Goal: Transaction & Acquisition: Purchase product/service

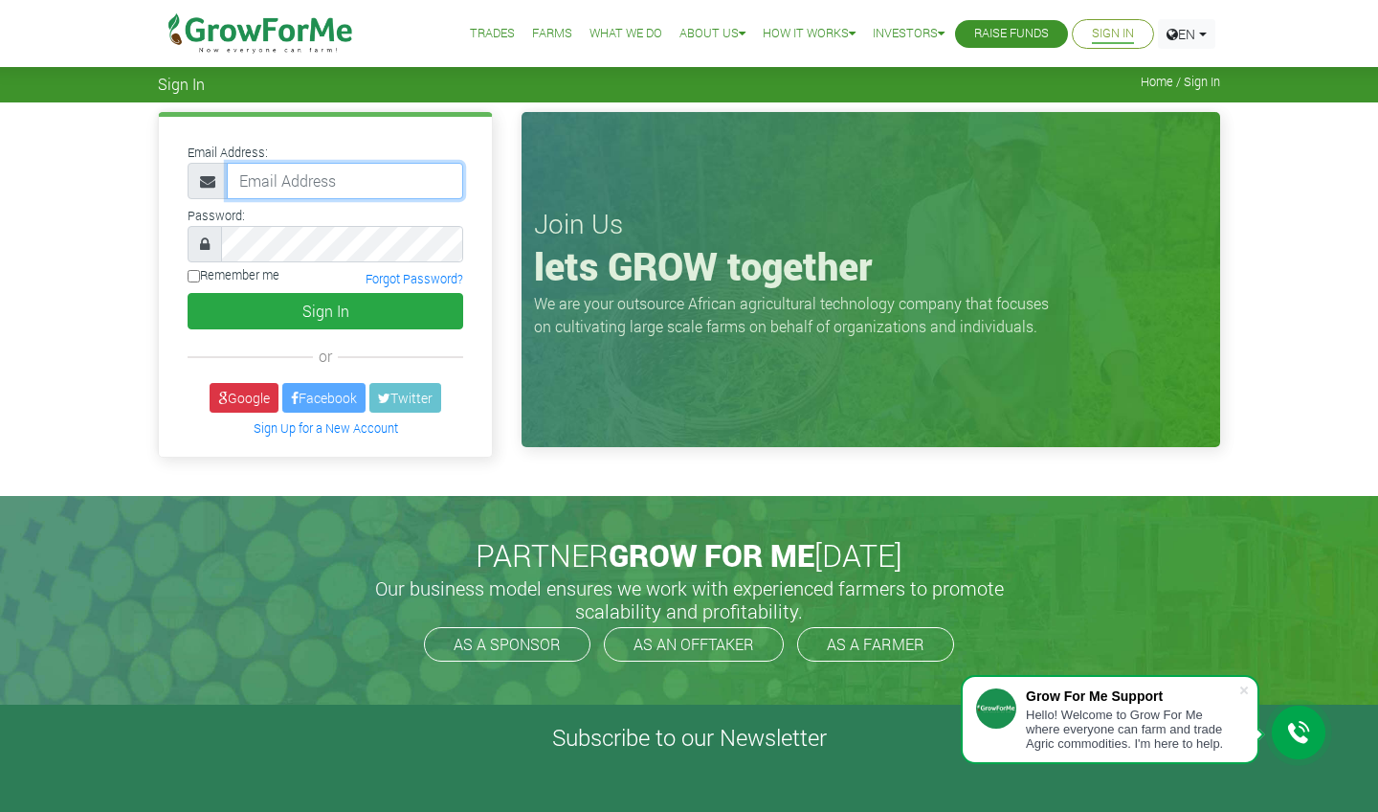
type input "[EMAIL_ADDRESS][DOMAIN_NAME]"
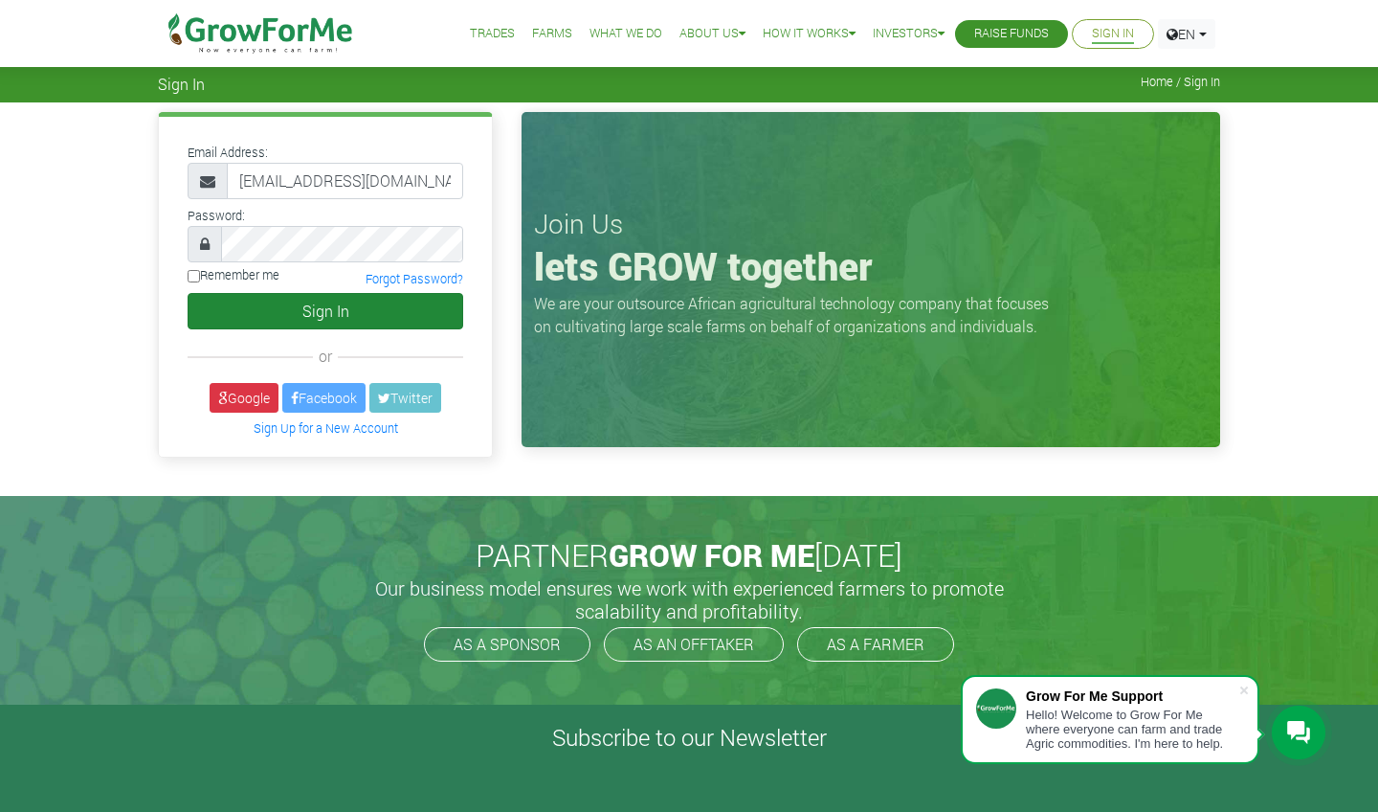
click at [325, 305] on button "Sign In" at bounding box center [326, 311] width 276 height 36
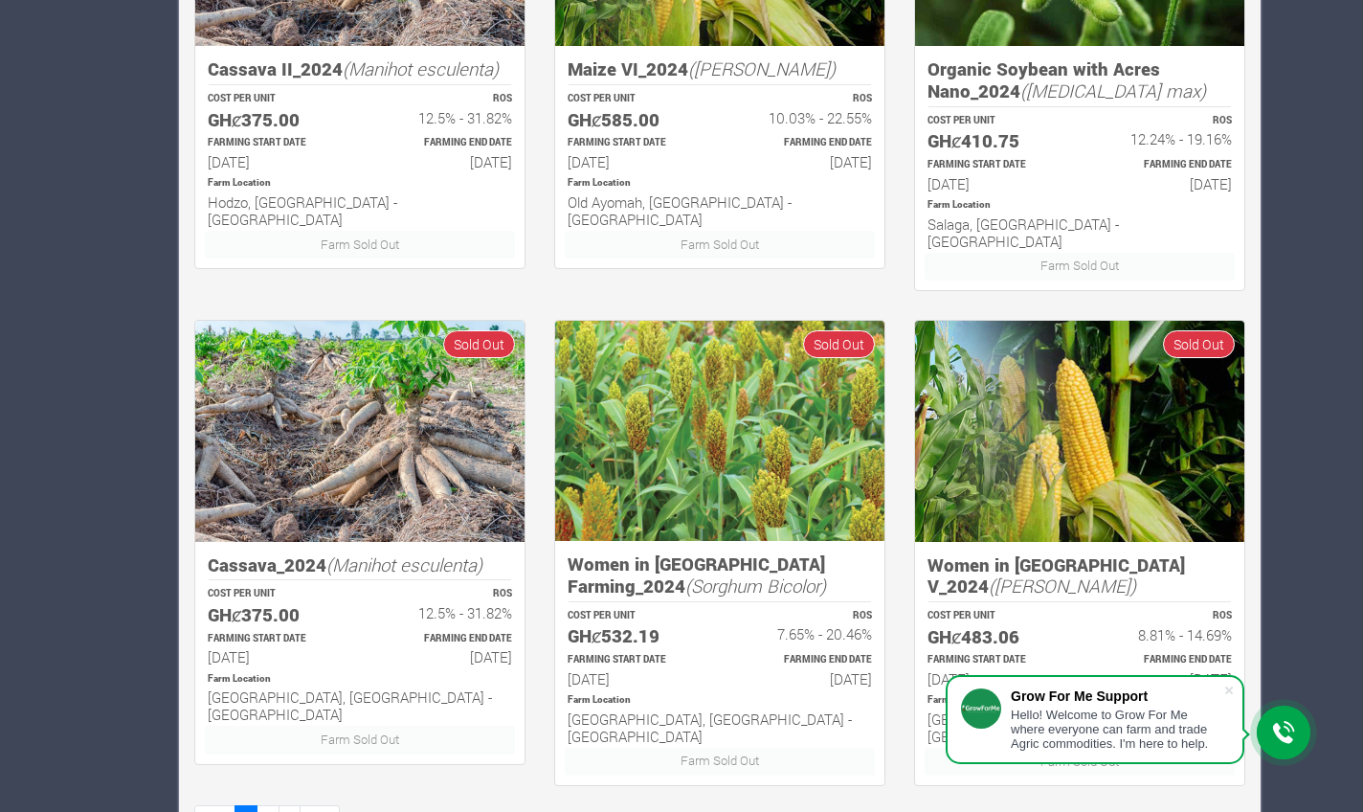
scroll to position [1062, 0]
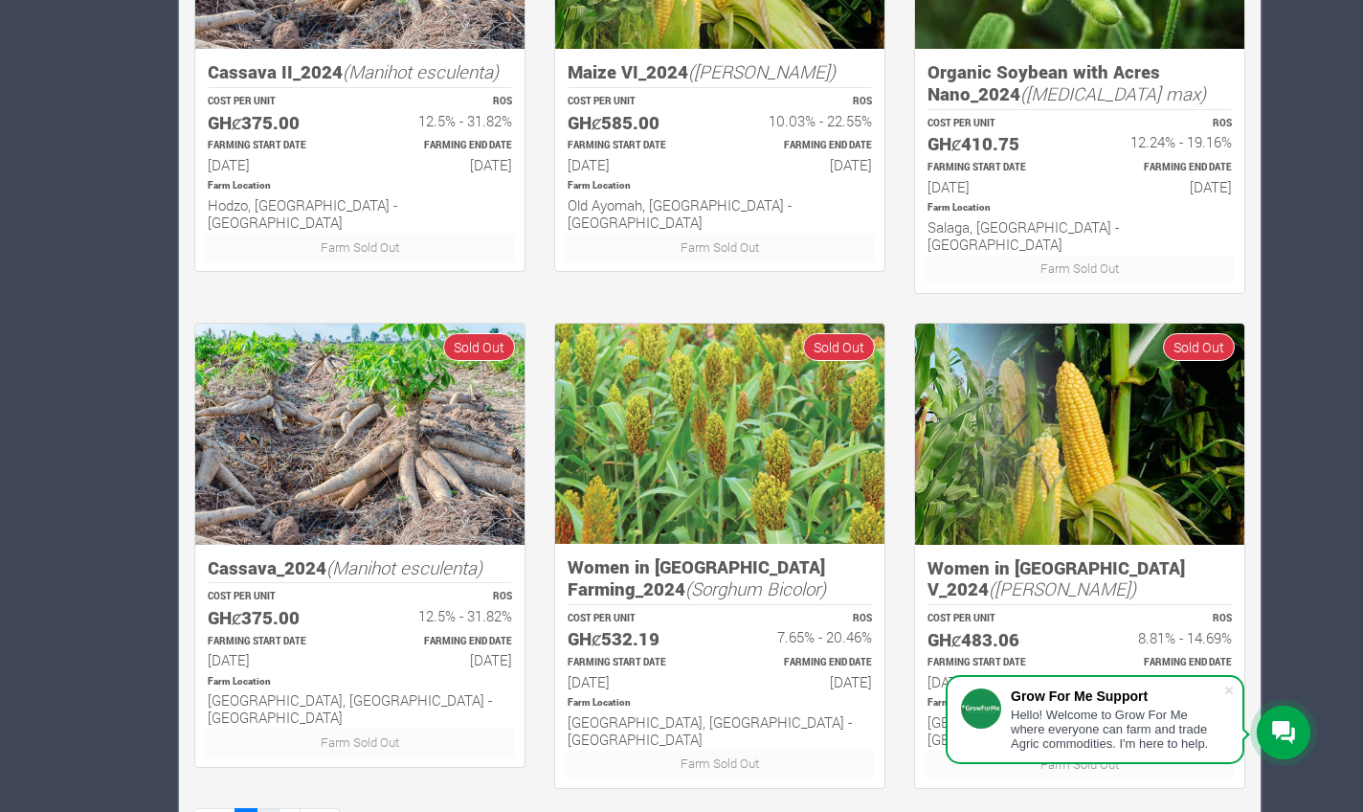
click at [272, 808] on link "2" at bounding box center [267, 822] width 23 height 28
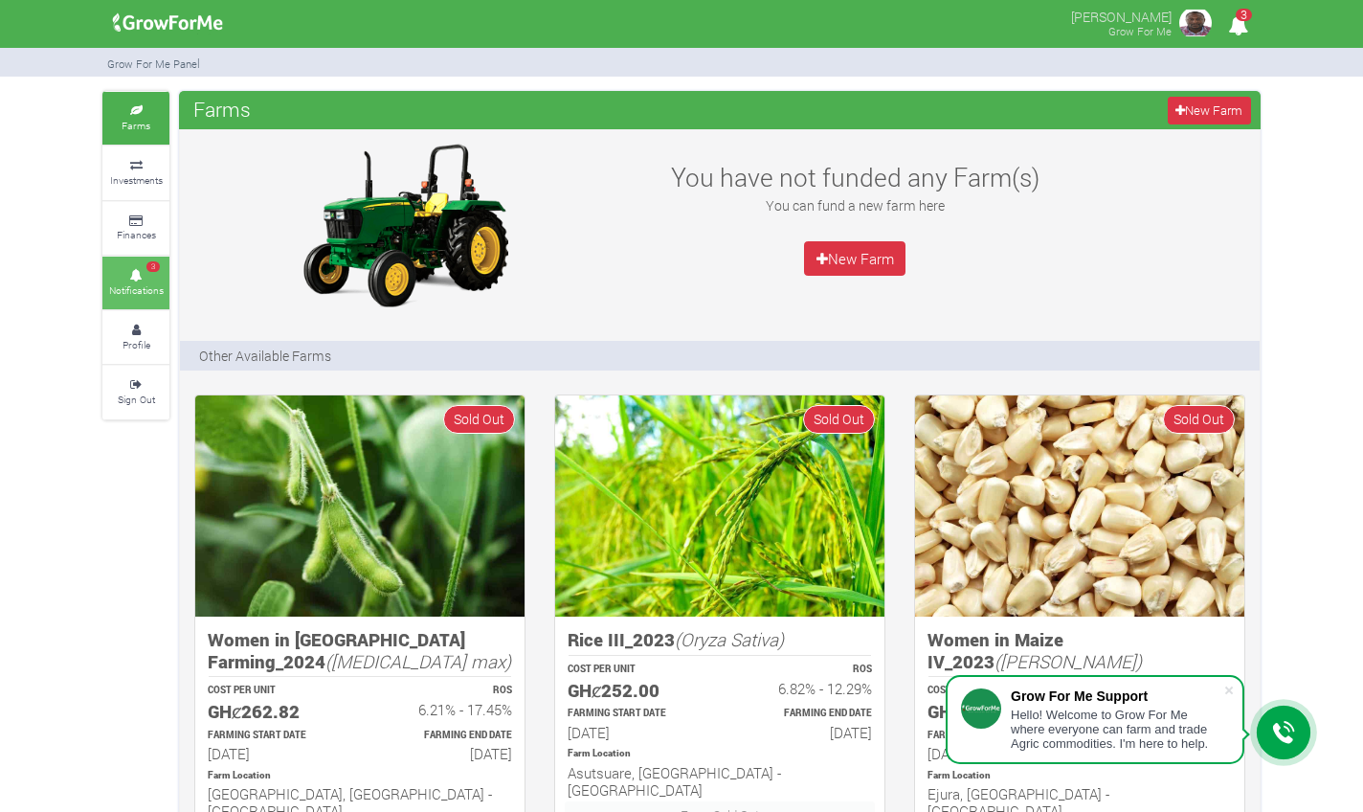
click at [138, 274] on link "3 Notifications" at bounding box center [135, 282] width 67 height 53
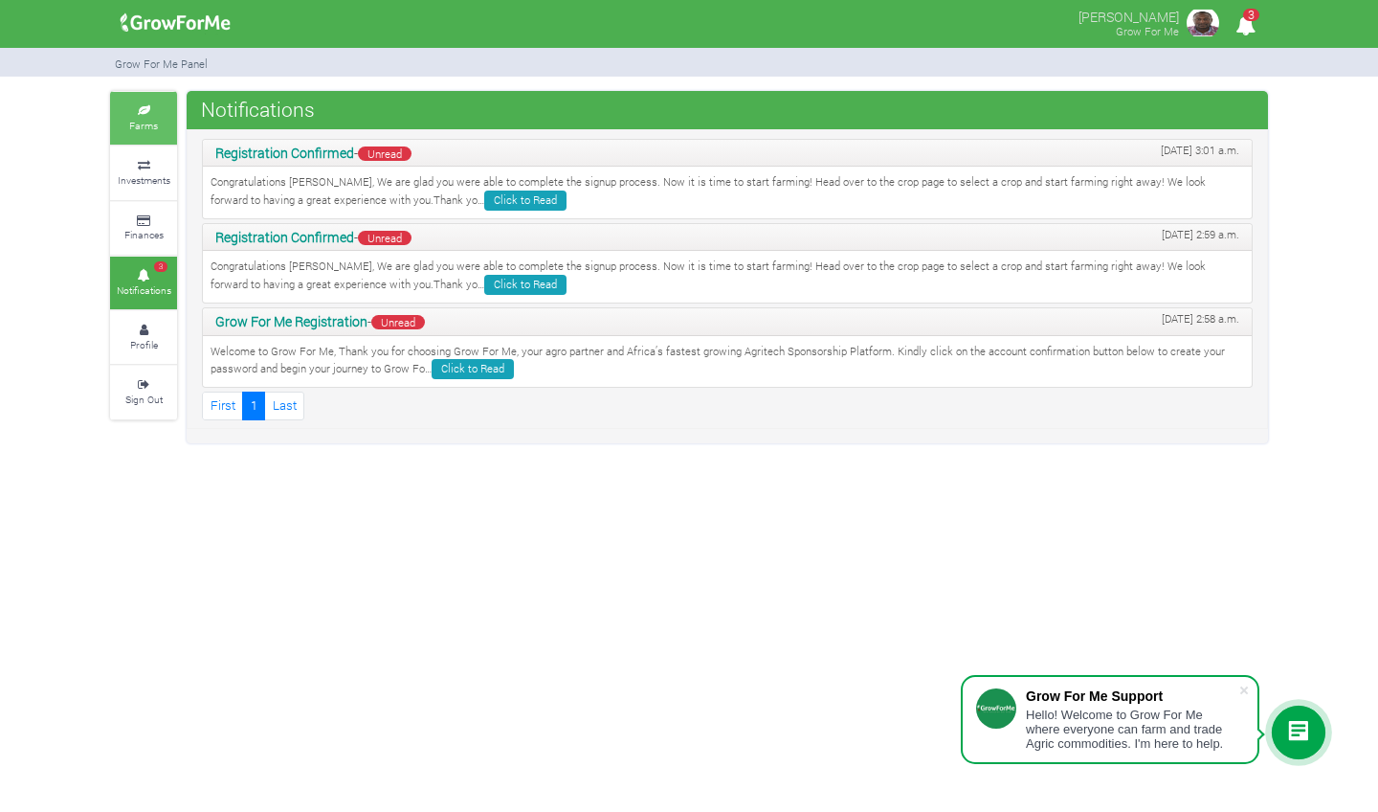
click at [146, 109] on icon at bounding box center [143, 111] width 57 height 10
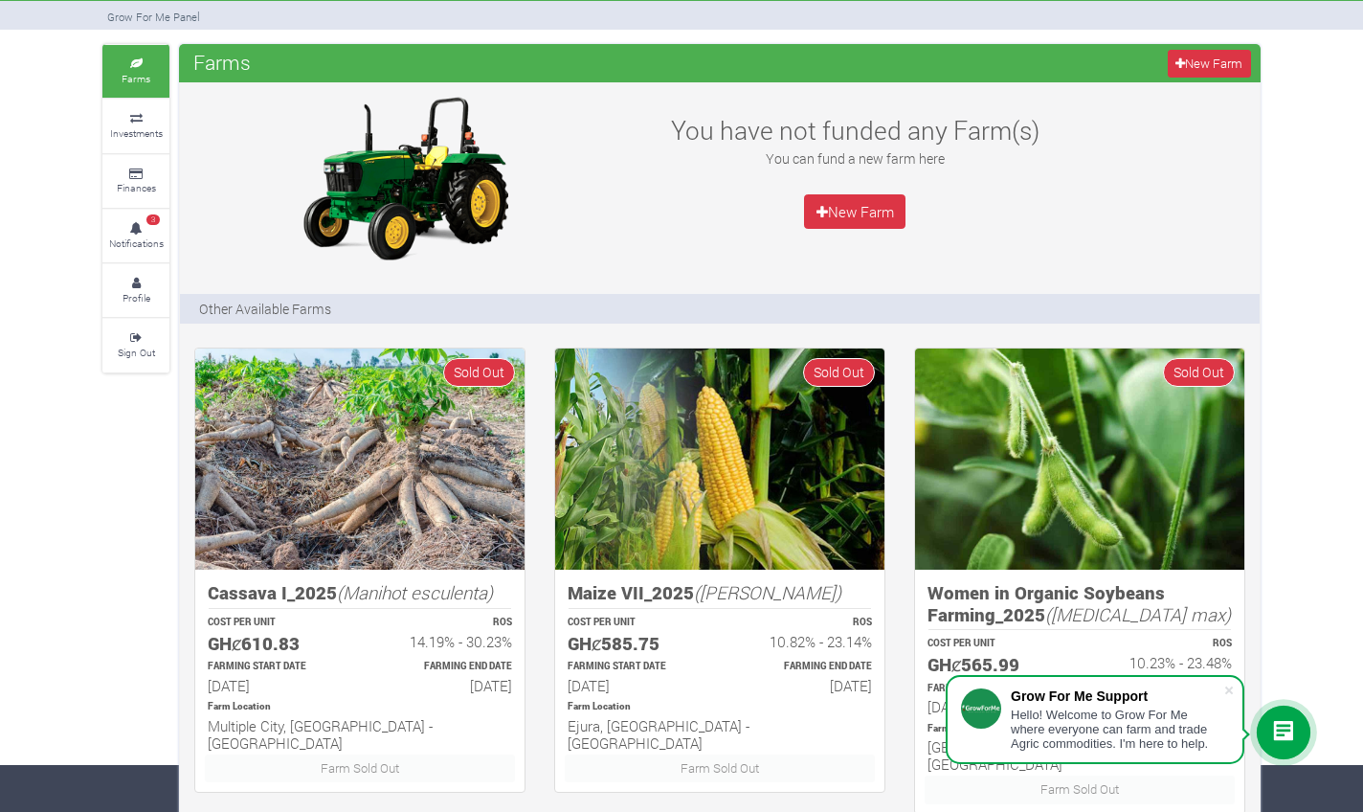
scroll to position [-1, 0]
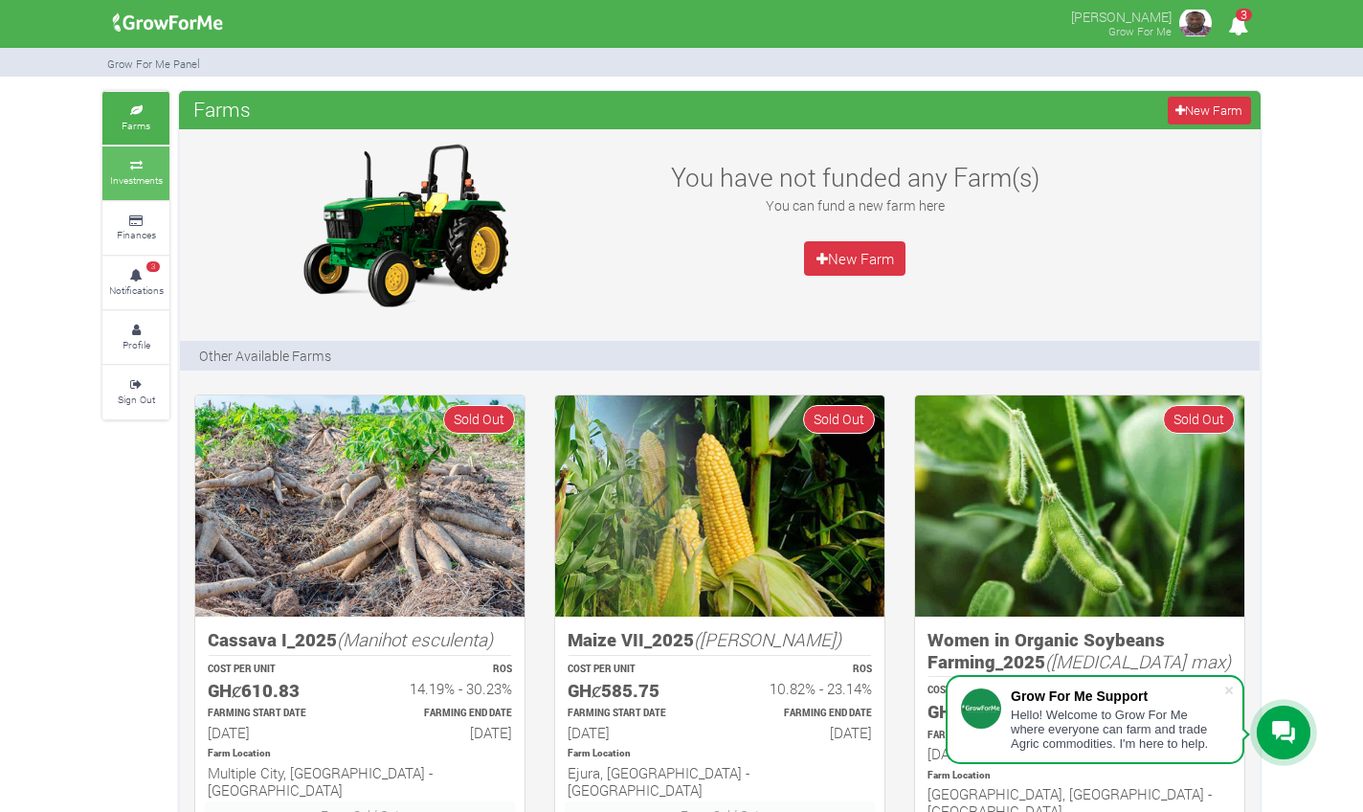
click at [142, 182] on small "Investments" at bounding box center [136, 179] width 53 height 13
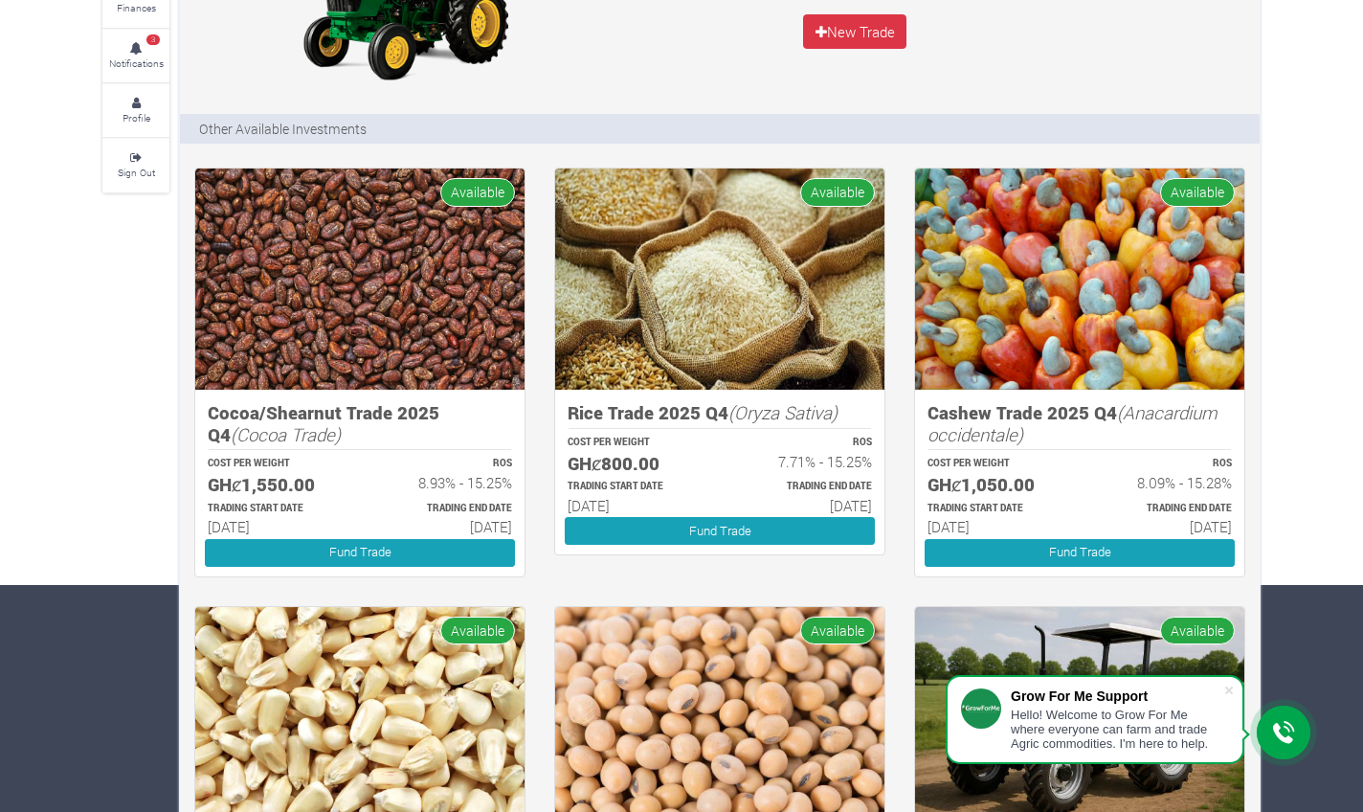
scroll to position [262, 0]
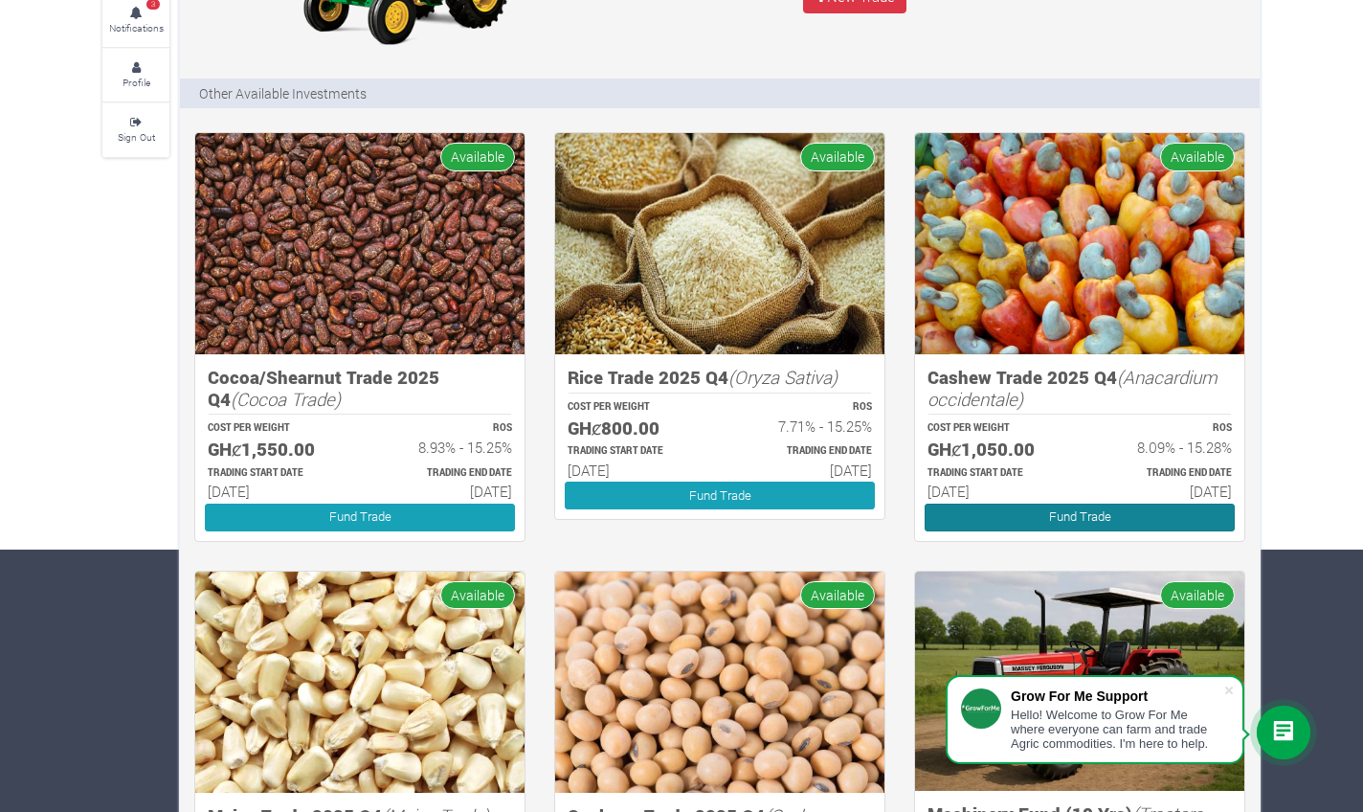
click at [1111, 507] on link "Fund Trade" at bounding box center [1080, 517] width 310 height 28
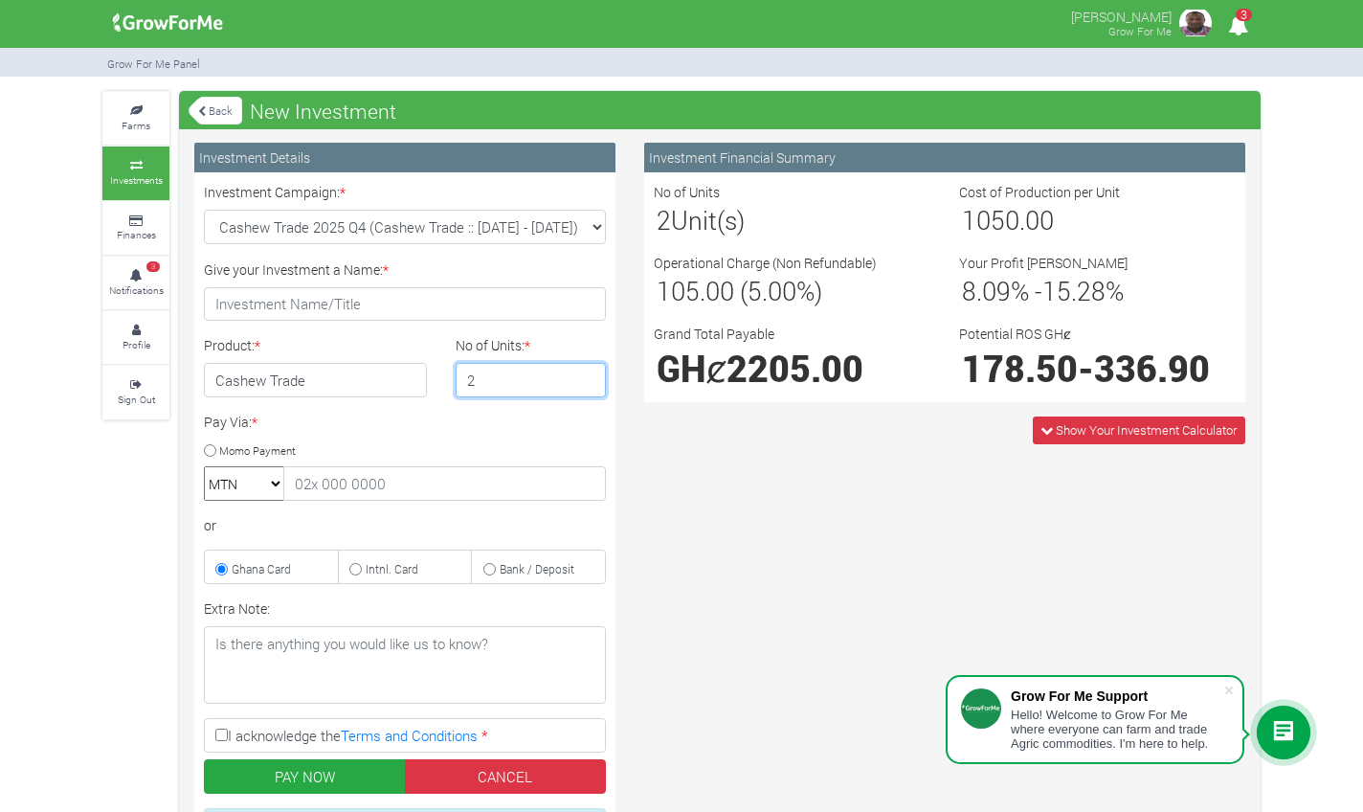
click at [587, 377] on input "2" at bounding box center [531, 380] width 151 height 34
click at [587, 377] on input "3" at bounding box center [531, 380] width 151 height 34
click at [587, 377] on input "4" at bounding box center [531, 380] width 151 height 34
click at [587, 377] on input "5" at bounding box center [531, 380] width 151 height 34
click at [587, 377] on input "6" at bounding box center [531, 380] width 151 height 34
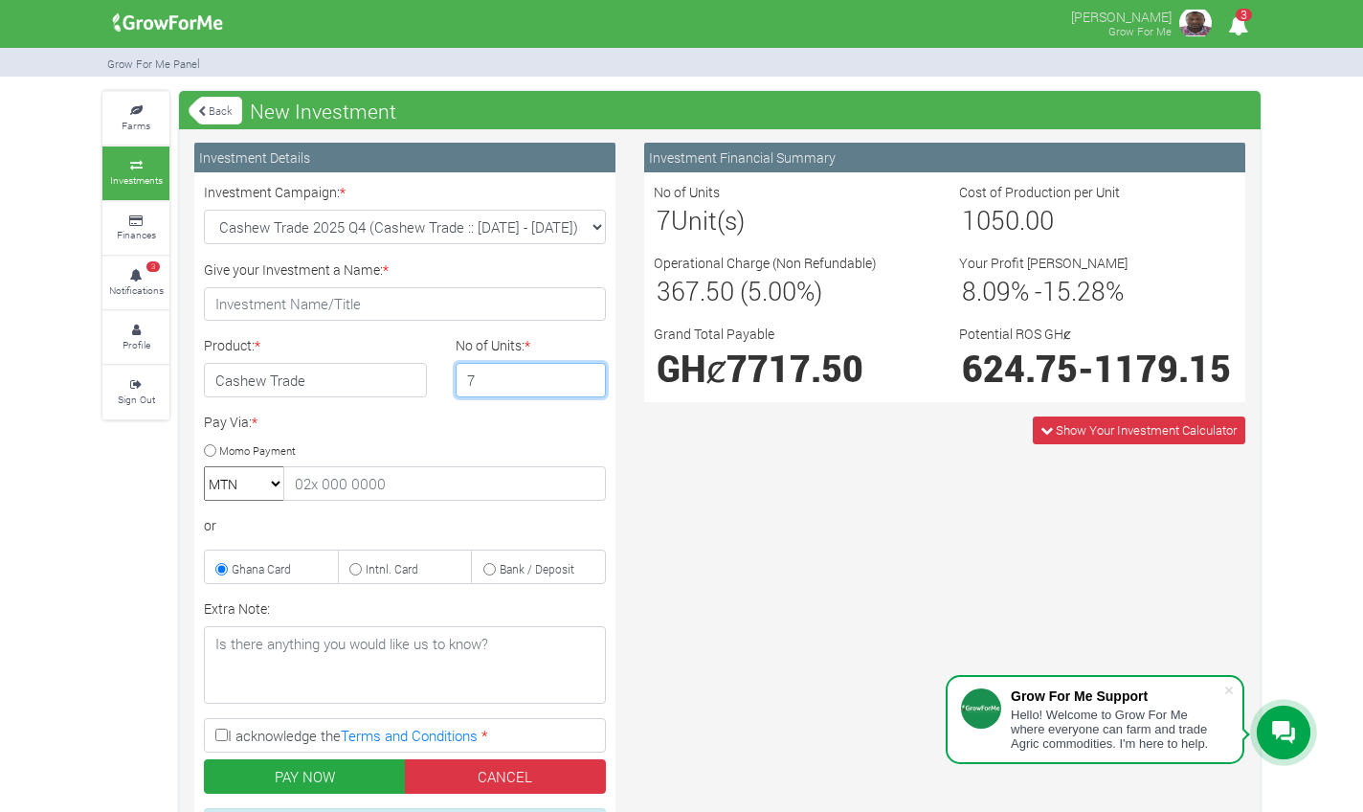
click at [587, 377] on input "7" at bounding box center [531, 380] width 151 height 34
click at [587, 377] on input "8" at bounding box center [531, 380] width 151 height 34
click at [587, 377] on input "9" at bounding box center [531, 380] width 151 height 34
click at [587, 377] on input "10" at bounding box center [531, 380] width 151 height 34
click at [587, 377] on input "11" at bounding box center [531, 380] width 151 height 34
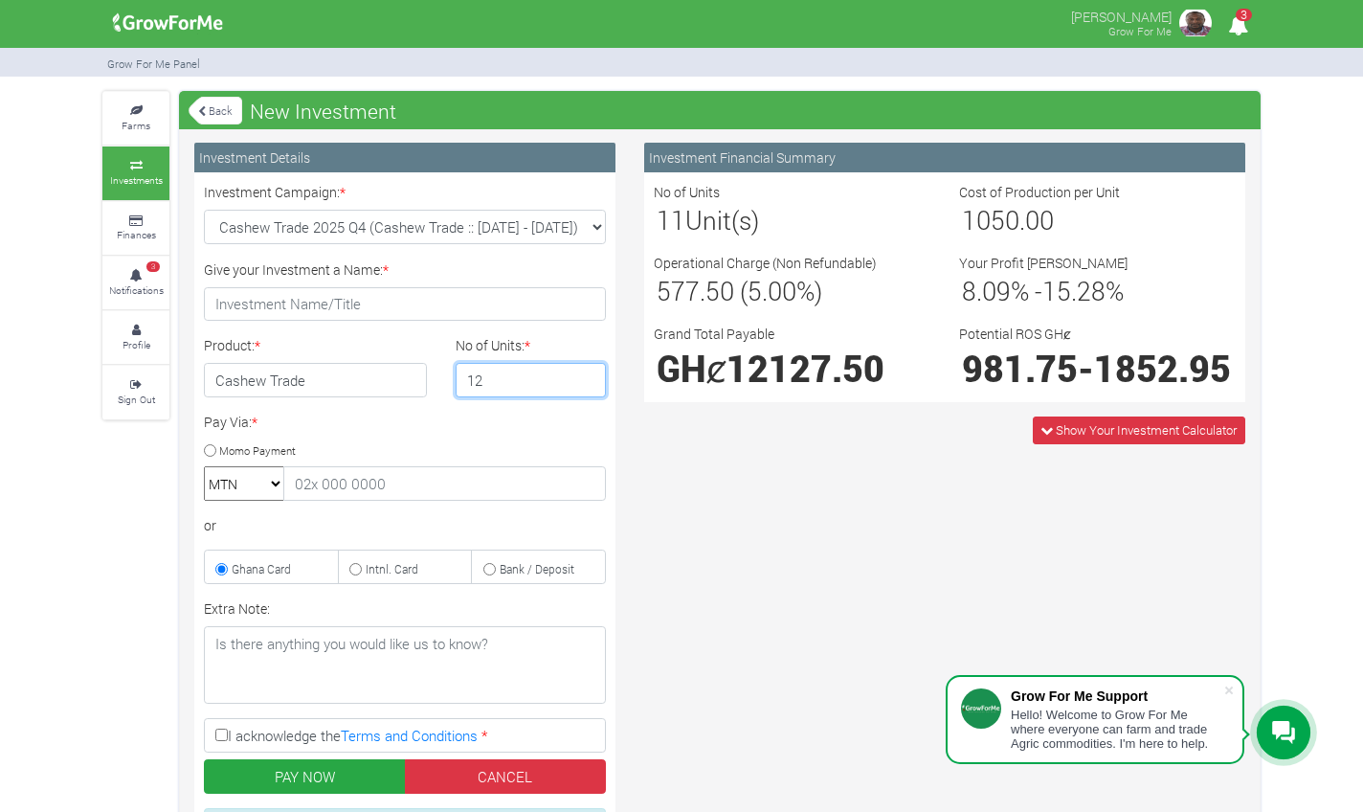
click at [587, 377] on input "12" at bounding box center [531, 380] width 151 height 34
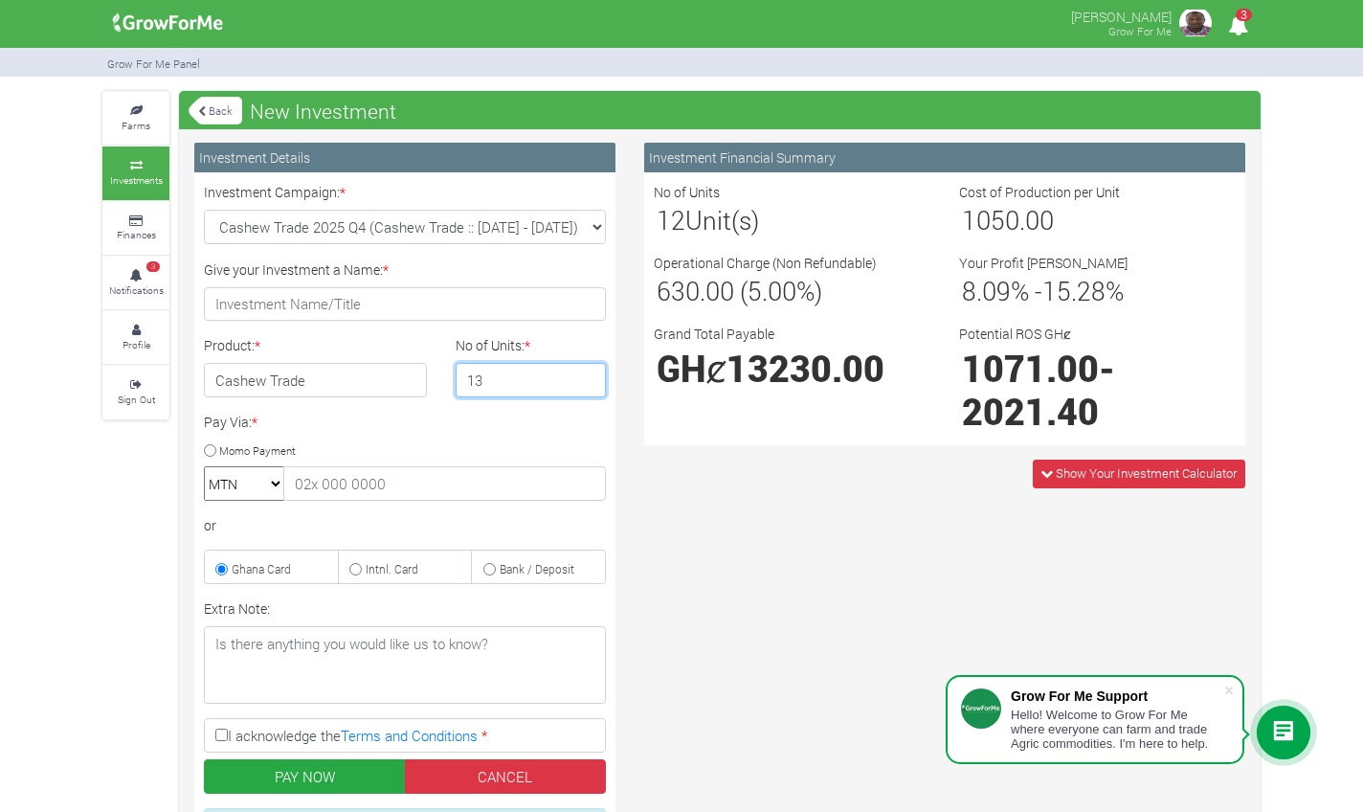
click at [587, 377] on input "13" at bounding box center [531, 380] width 151 height 34
click at [587, 377] on input "14" at bounding box center [531, 380] width 151 height 34
click at [587, 377] on input "15" at bounding box center [531, 380] width 151 height 34
click at [587, 377] on input "16" at bounding box center [531, 380] width 151 height 34
click at [587, 377] on input "17" at bounding box center [531, 380] width 151 height 34
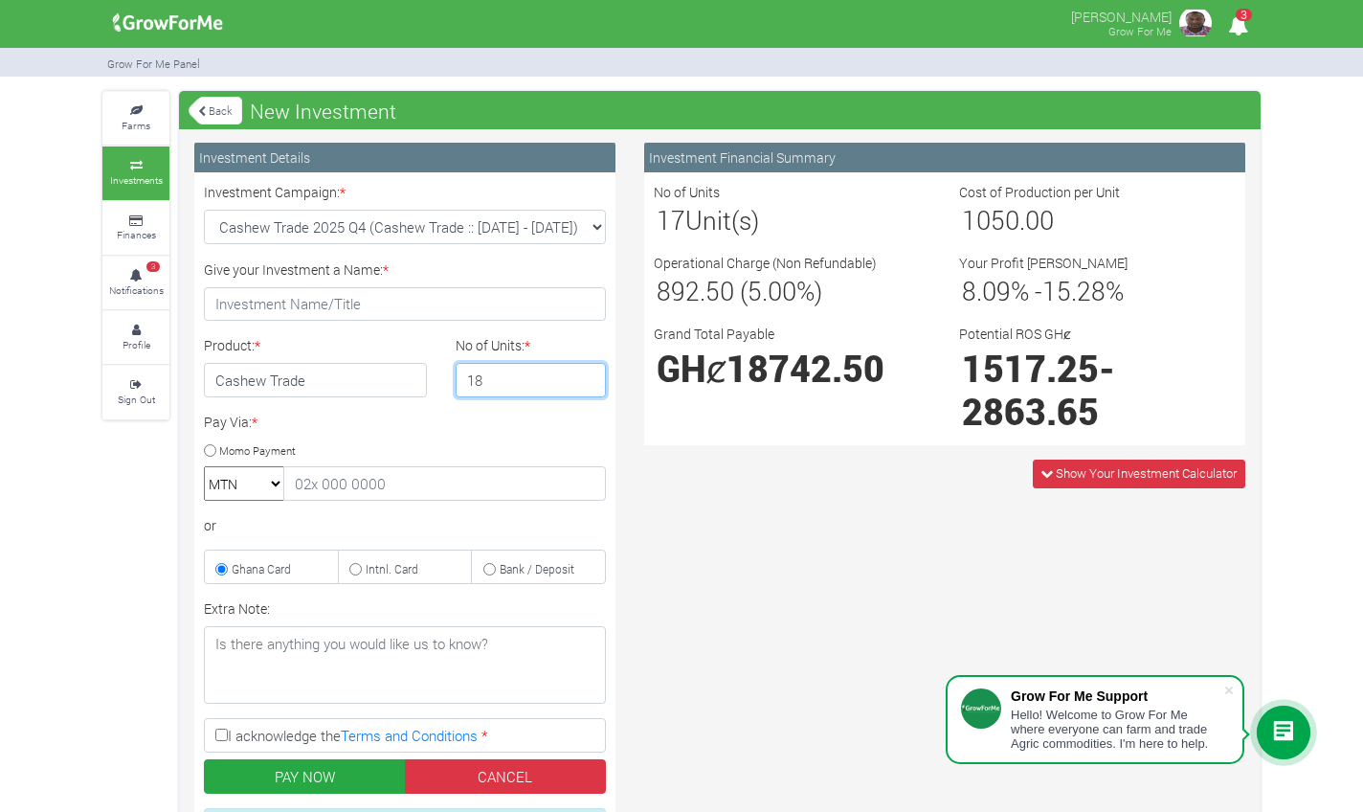
click at [587, 377] on input "18" at bounding box center [531, 380] width 151 height 34
click at [587, 377] on input "19" at bounding box center [531, 380] width 151 height 34
click at [587, 377] on input "20" at bounding box center [531, 380] width 151 height 34
click at [587, 377] on input "21" at bounding box center [531, 380] width 151 height 34
click at [587, 377] on input "22" at bounding box center [531, 380] width 151 height 34
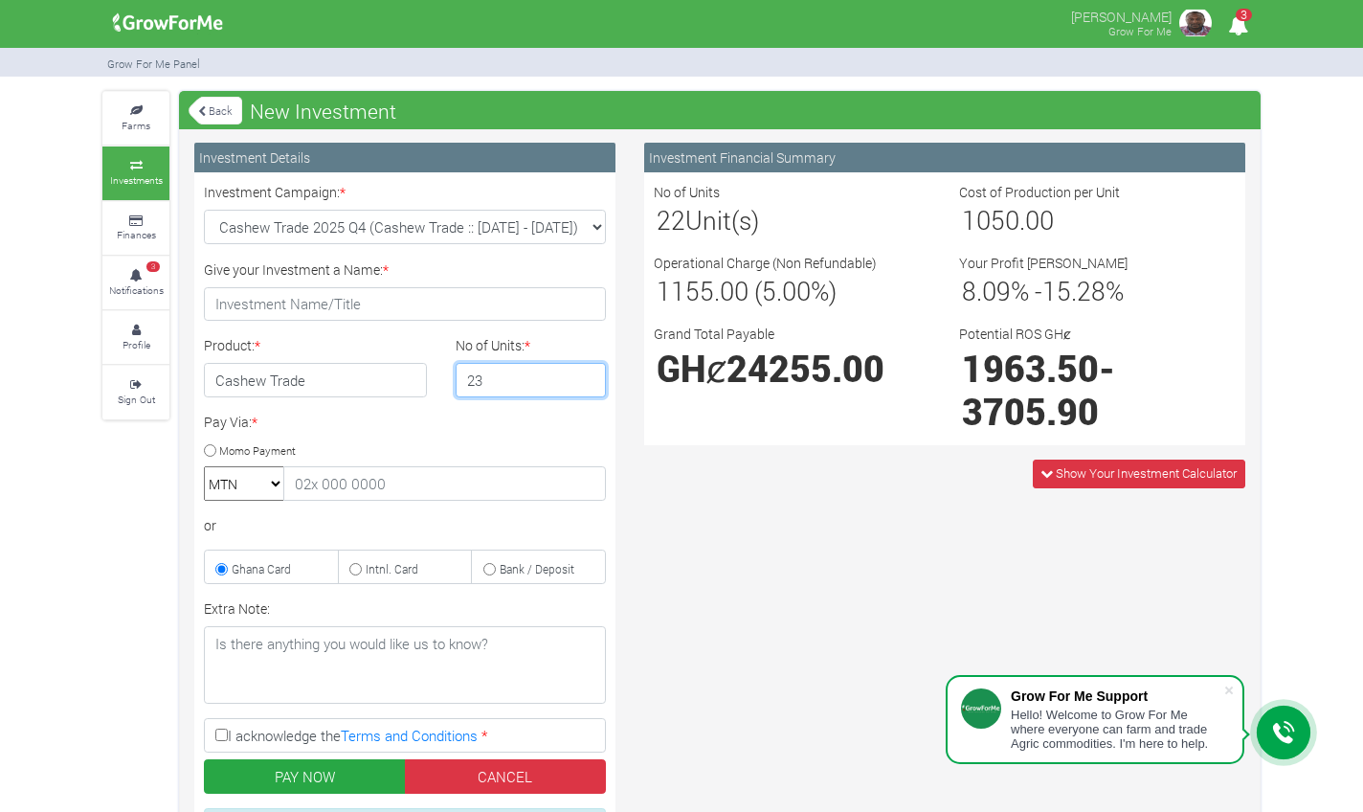
click at [587, 377] on input "23" at bounding box center [531, 380] width 151 height 34
click at [587, 377] on input "24" at bounding box center [531, 380] width 151 height 34
click at [587, 377] on input "25" at bounding box center [531, 380] width 151 height 34
click at [587, 377] on input "26" at bounding box center [531, 380] width 151 height 34
click at [587, 377] on input "27" at bounding box center [531, 380] width 151 height 34
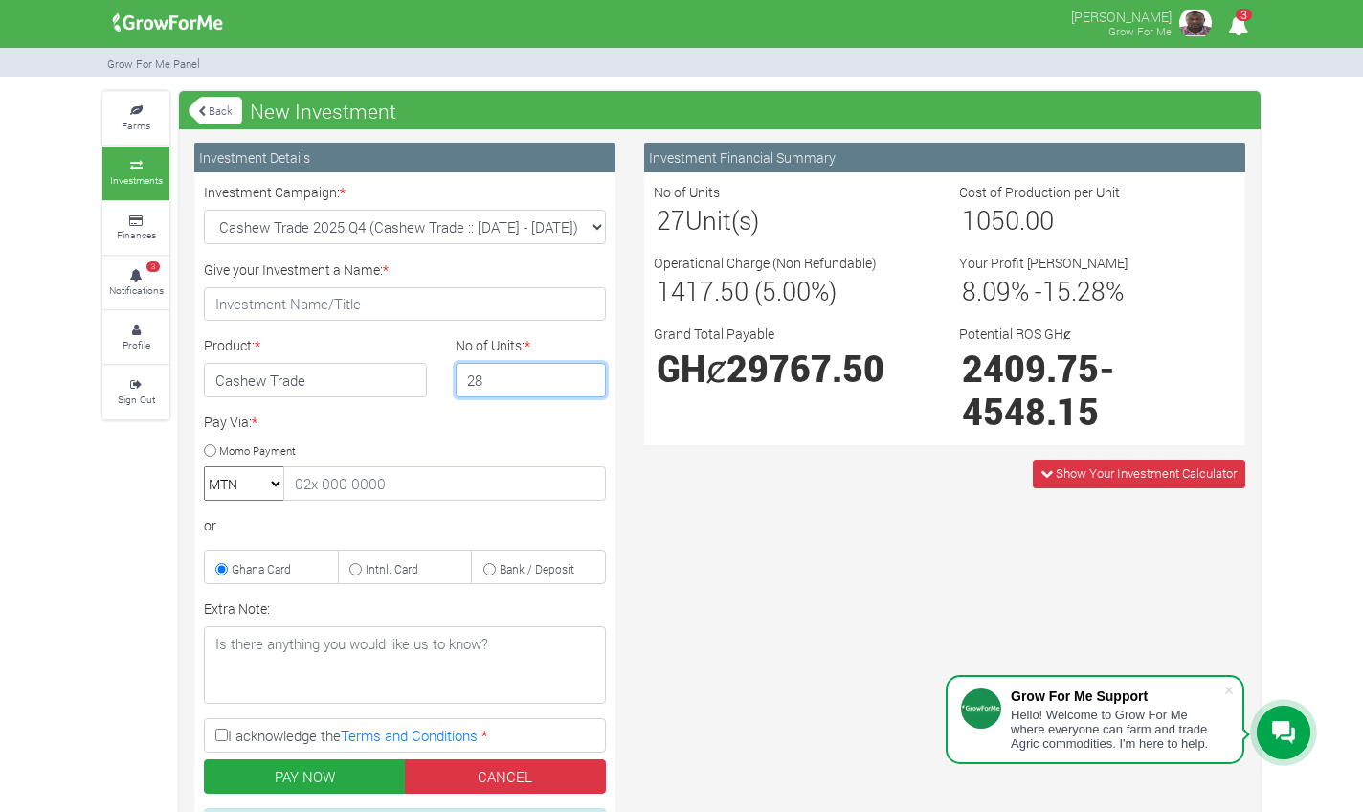
click at [587, 377] on input "28" at bounding box center [531, 380] width 151 height 34
click at [587, 377] on input "29" at bounding box center [531, 380] width 151 height 34
click at [587, 377] on input "30" at bounding box center [531, 380] width 151 height 34
click at [587, 377] on input "31" at bounding box center [531, 380] width 151 height 34
click at [587, 377] on input "32" at bounding box center [531, 380] width 151 height 34
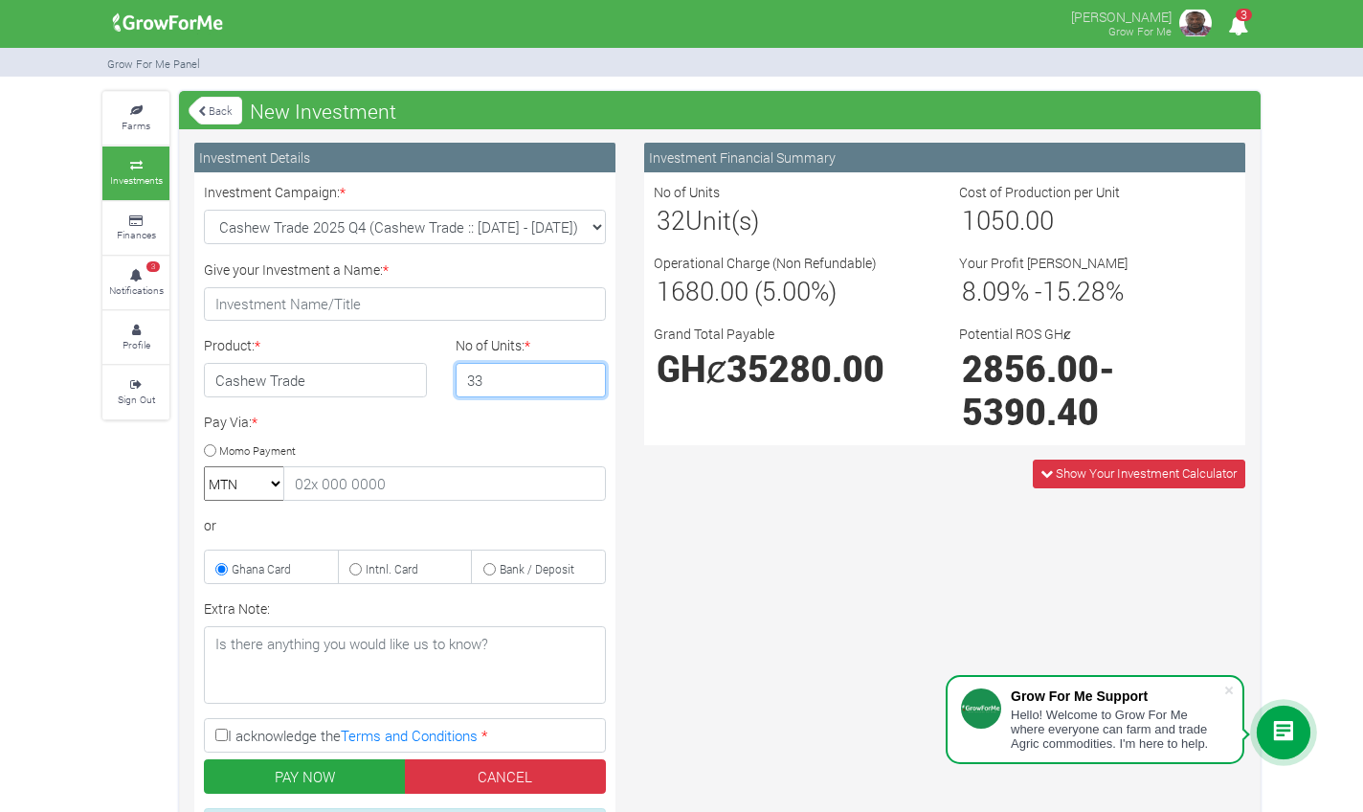
click at [587, 377] on input "33" at bounding box center [531, 380] width 151 height 34
click at [587, 377] on input "34" at bounding box center [531, 380] width 151 height 34
click at [587, 377] on input "35" at bounding box center [531, 380] width 151 height 34
click at [587, 377] on input "36" at bounding box center [531, 380] width 151 height 34
click at [587, 377] on input "37" at bounding box center [531, 380] width 151 height 34
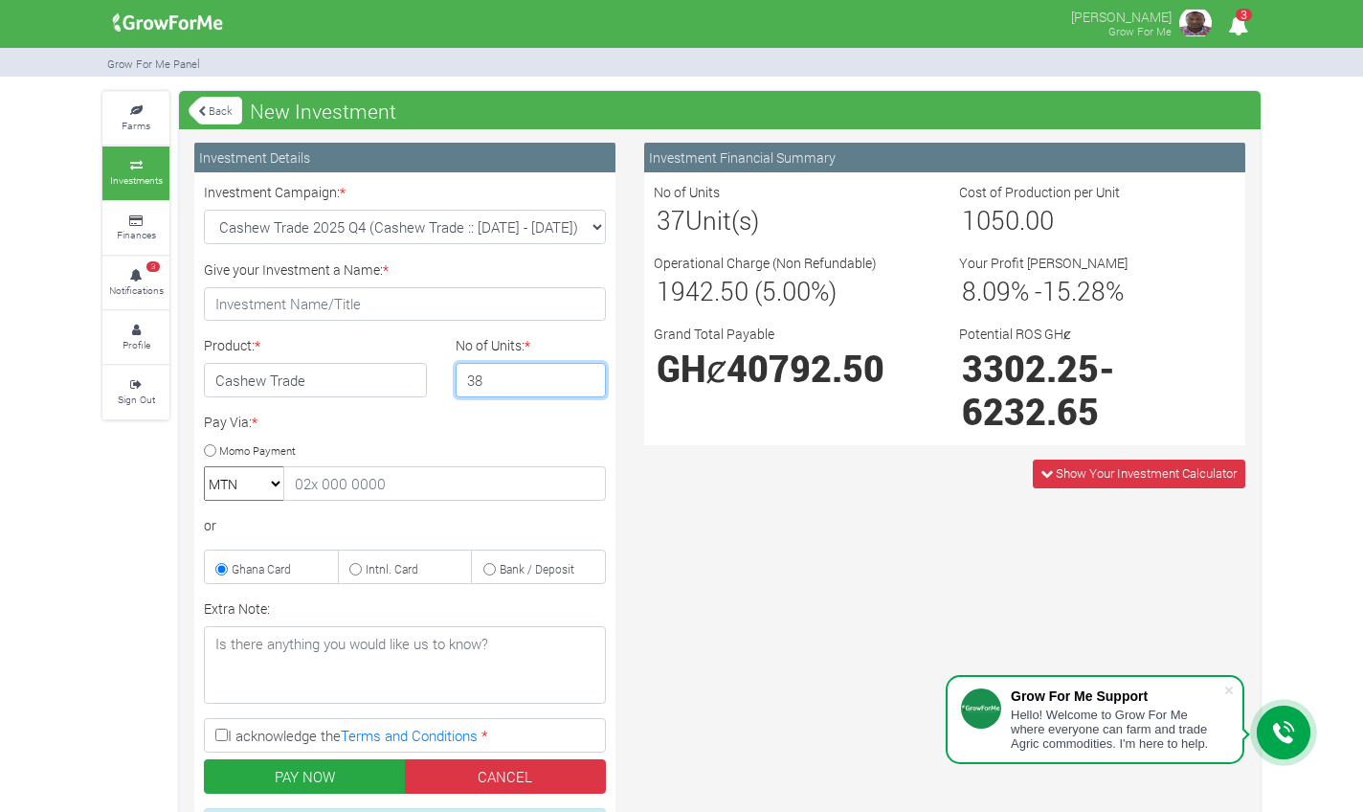
click at [587, 377] on input "38" at bounding box center [531, 380] width 151 height 34
click at [587, 377] on input "39" at bounding box center [531, 380] width 151 height 34
click at [587, 377] on input "40" at bounding box center [531, 380] width 151 height 34
click at [587, 377] on input "41" at bounding box center [531, 380] width 151 height 34
click at [587, 377] on input "42" at bounding box center [531, 380] width 151 height 34
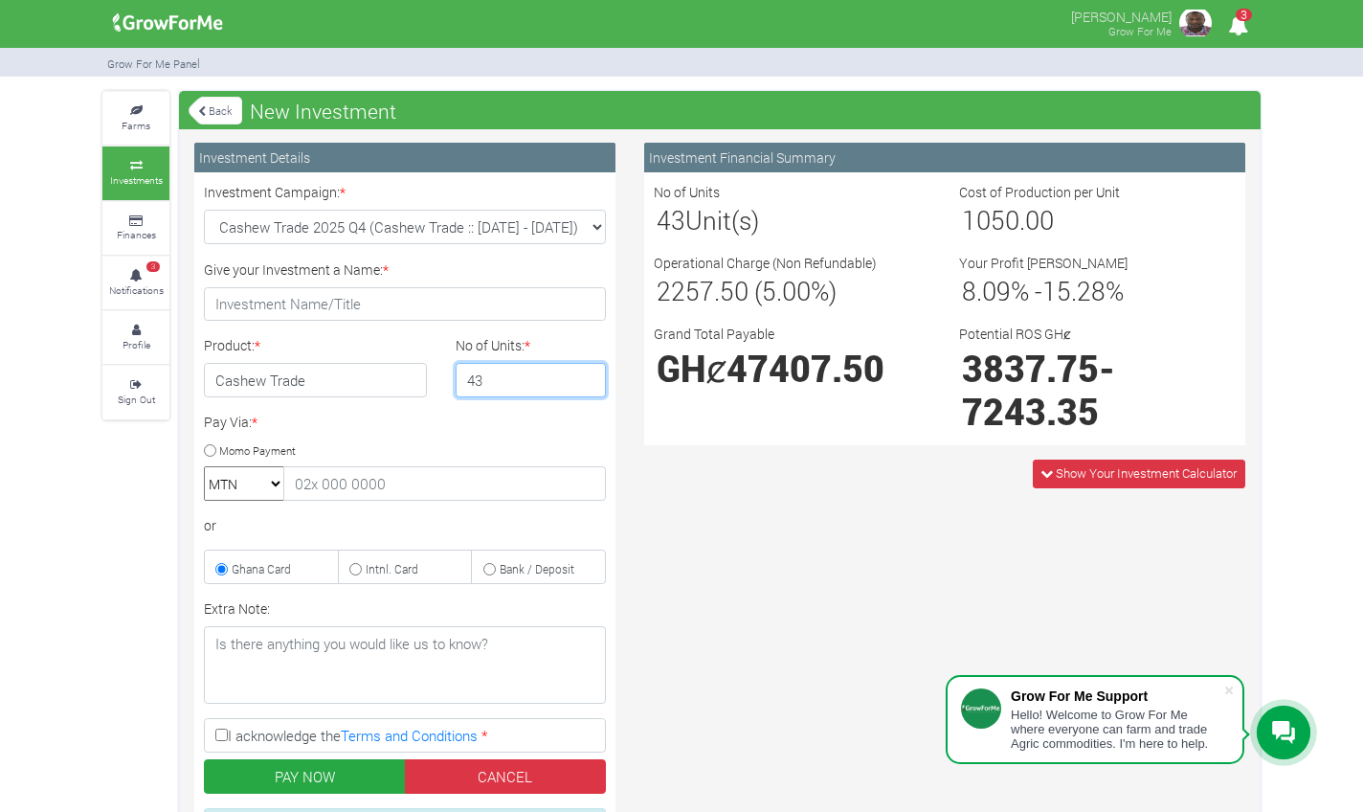
click at [587, 377] on input "43" at bounding box center [531, 380] width 151 height 34
click at [587, 377] on input "44" at bounding box center [531, 380] width 151 height 34
click at [587, 377] on input "45" at bounding box center [531, 380] width 151 height 34
click at [587, 377] on input "46" at bounding box center [531, 380] width 151 height 34
click at [587, 377] on input "47" at bounding box center [531, 380] width 151 height 34
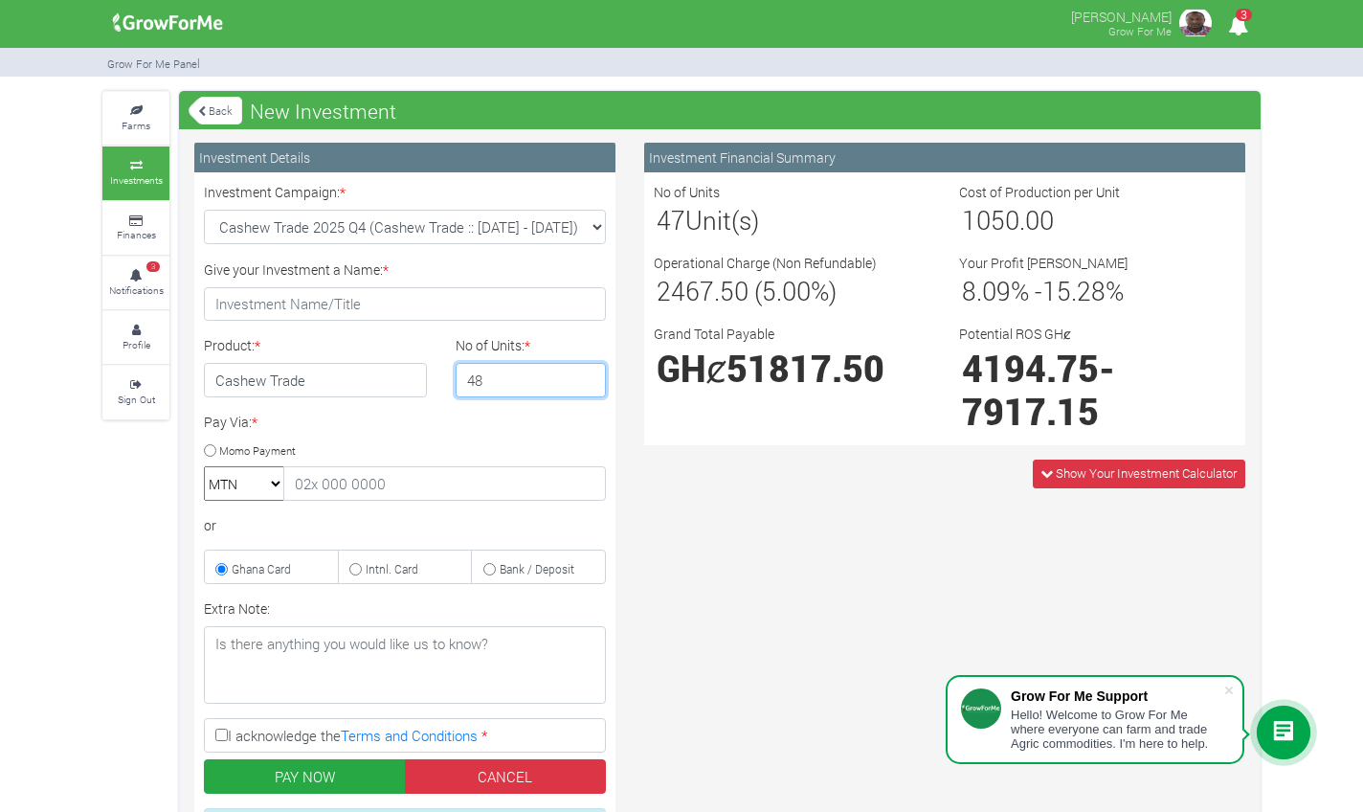
click at [587, 377] on input "48" at bounding box center [531, 380] width 151 height 34
click at [587, 377] on input "49" at bounding box center [531, 380] width 151 height 34
click at [587, 377] on input "50" at bounding box center [531, 380] width 151 height 34
click at [587, 377] on input "51" at bounding box center [531, 380] width 151 height 34
click at [587, 377] on input "52" at bounding box center [531, 380] width 151 height 34
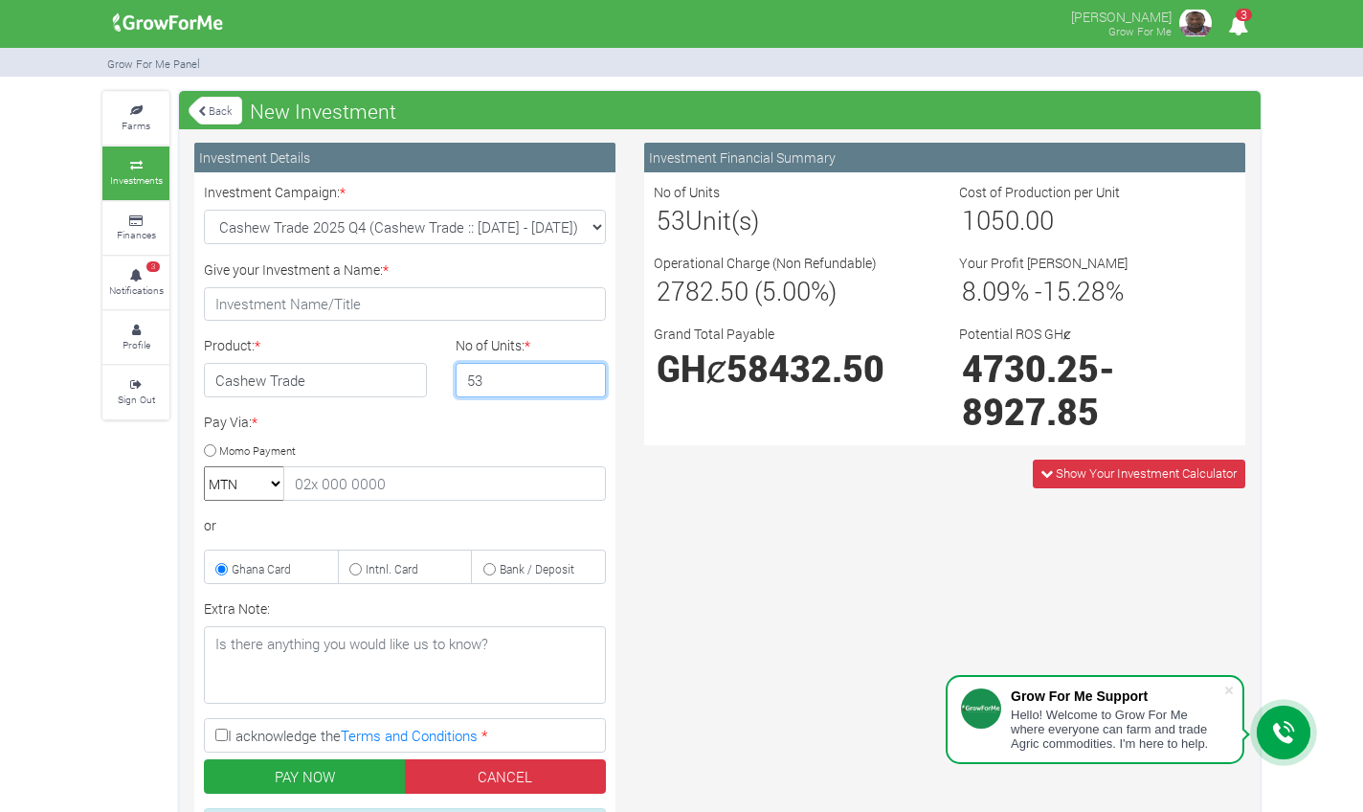
click at [587, 377] on input "53" at bounding box center [531, 380] width 151 height 34
click at [587, 377] on input "54" at bounding box center [531, 380] width 151 height 34
click at [587, 377] on input "55" at bounding box center [531, 380] width 151 height 34
click at [587, 377] on input "56" at bounding box center [531, 380] width 151 height 34
click at [587, 377] on input "57" at bounding box center [531, 380] width 151 height 34
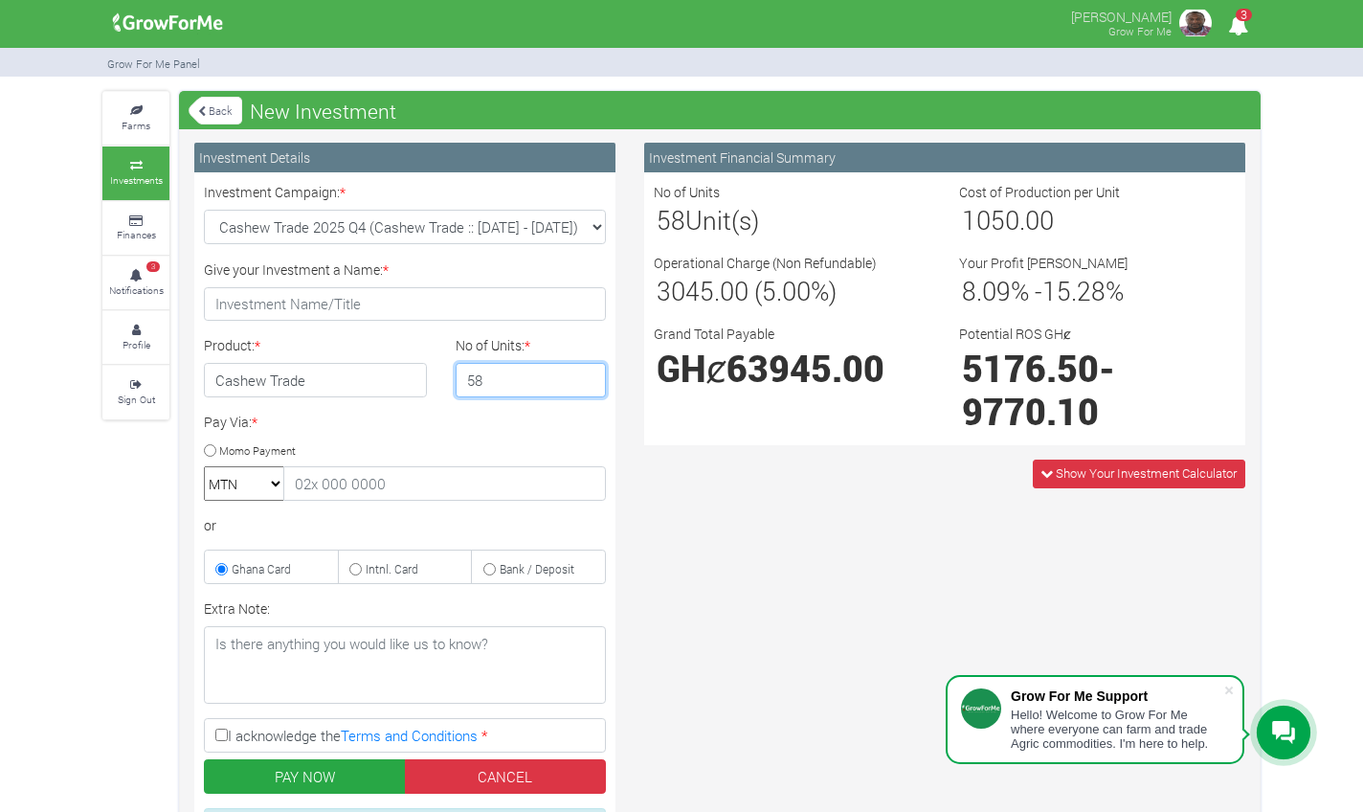
click at [587, 377] on input "58" at bounding box center [531, 380] width 151 height 34
click at [587, 377] on input "59" at bounding box center [531, 380] width 151 height 34
click at [587, 377] on input "60" at bounding box center [531, 380] width 151 height 34
click at [587, 377] on input "61" at bounding box center [531, 380] width 151 height 34
click at [587, 377] on input "62" at bounding box center [531, 380] width 151 height 34
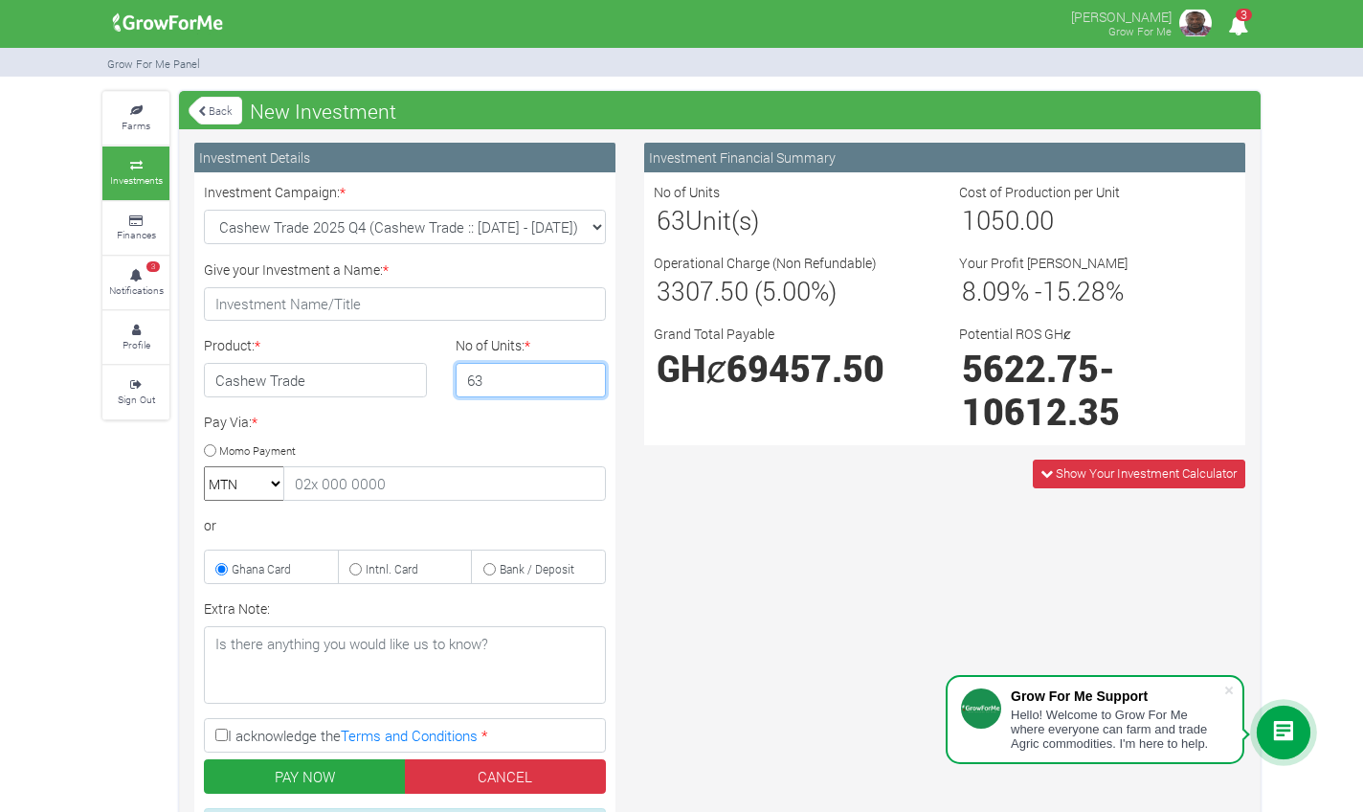
click at [587, 377] on input "63" at bounding box center [531, 380] width 151 height 34
click at [587, 377] on input "64" at bounding box center [531, 380] width 151 height 34
click at [587, 377] on input "65" at bounding box center [531, 380] width 151 height 34
click at [587, 377] on input "66" at bounding box center [531, 380] width 151 height 34
click at [587, 377] on input "67" at bounding box center [531, 380] width 151 height 34
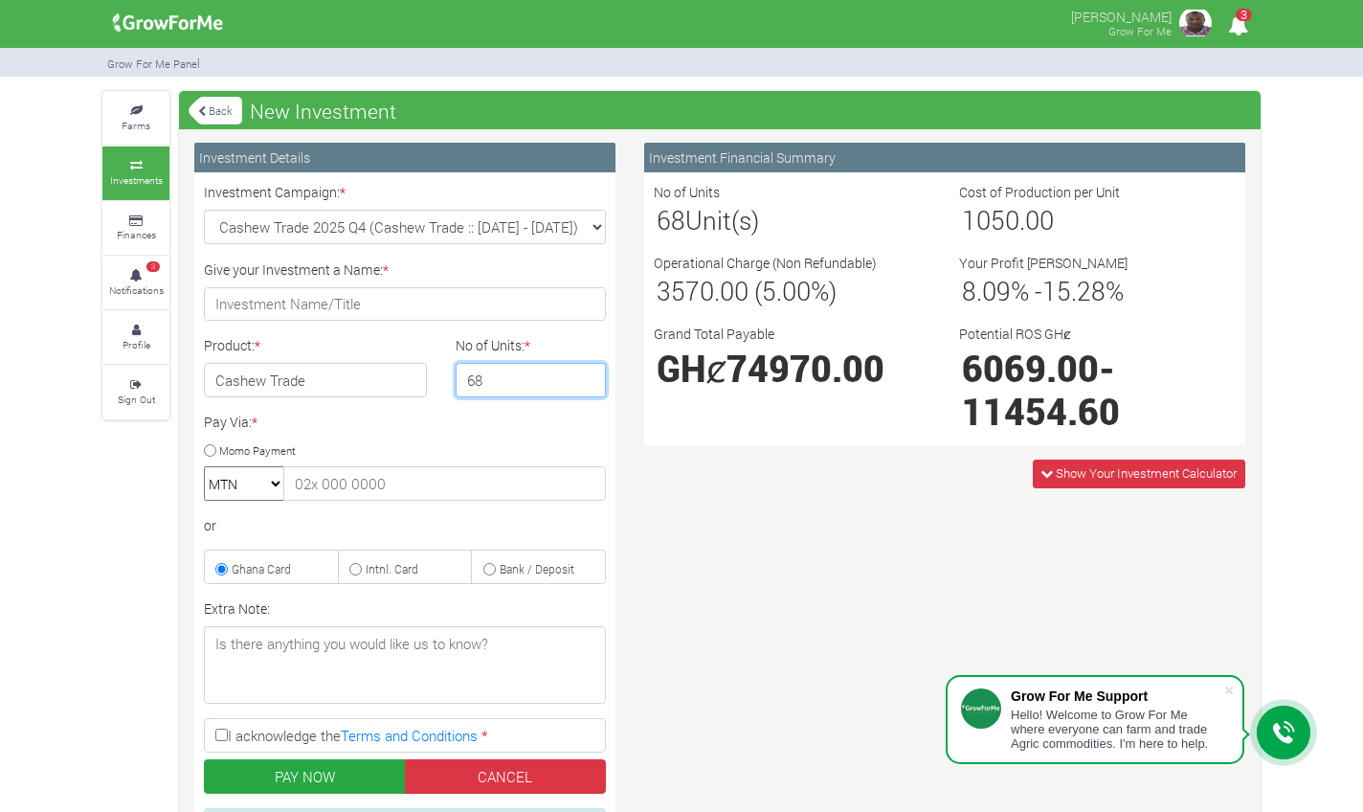
click at [587, 377] on input "68" at bounding box center [531, 380] width 151 height 34
click at [587, 377] on input "69" at bounding box center [531, 380] width 151 height 34
click at [587, 377] on input "70" at bounding box center [531, 380] width 151 height 34
click at [587, 377] on input "71" at bounding box center [531, 380] width 151 height 34
click at [587, 377] on input "72" at bounding box center [531, 380] width 151 height 34
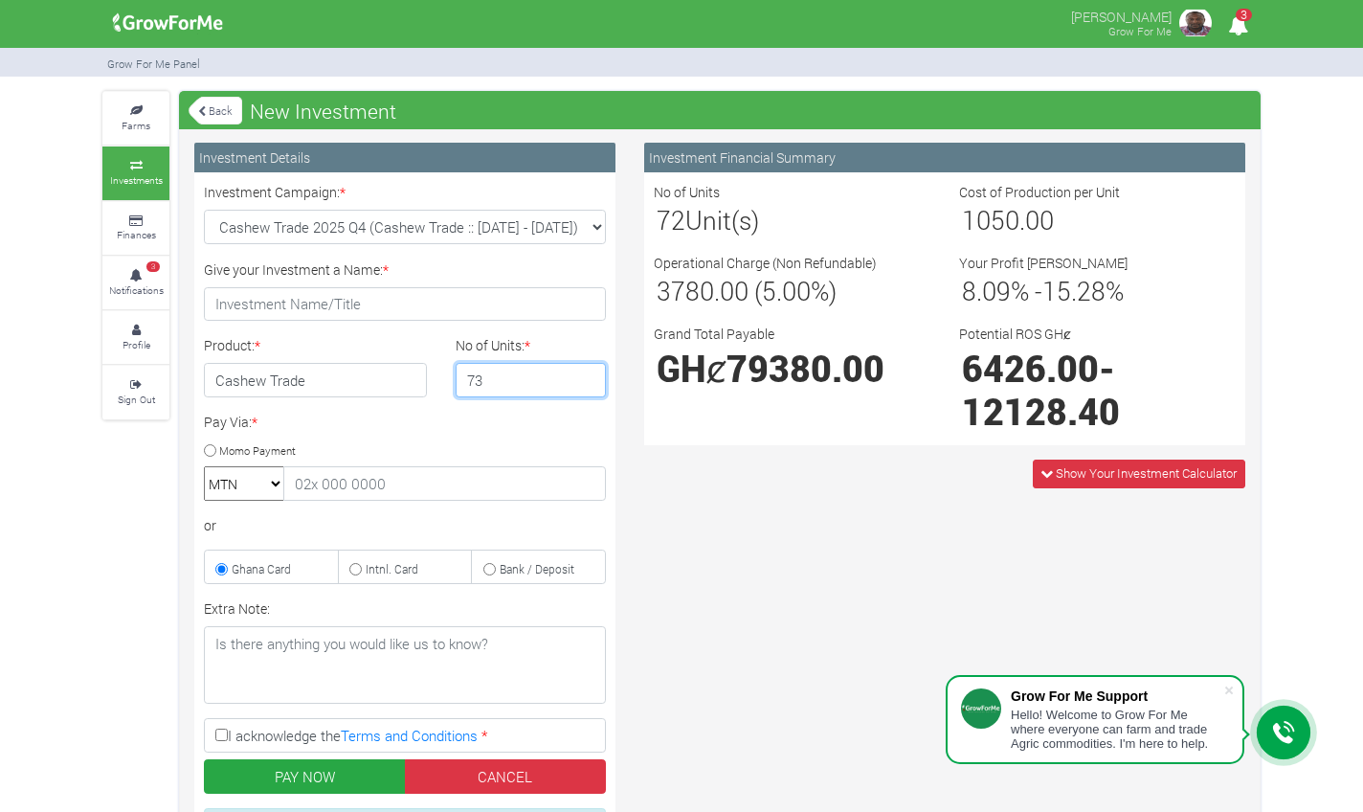
click at [587, 377] on input "73" at bounding box center [531, 380] width 151 height 34
click at [587, 377] on input "74" at bounding box center [531, 380] width 151 height 34
click at [587, 377] on input "75" at bounding box center [531, 380] width 151 height 34
click at [587, 377] on input "76" at bounding box center [531, 380] width 151 height 34
click at [587, 377] on input "77" at bounding box center [531, 380] width 151 height 34
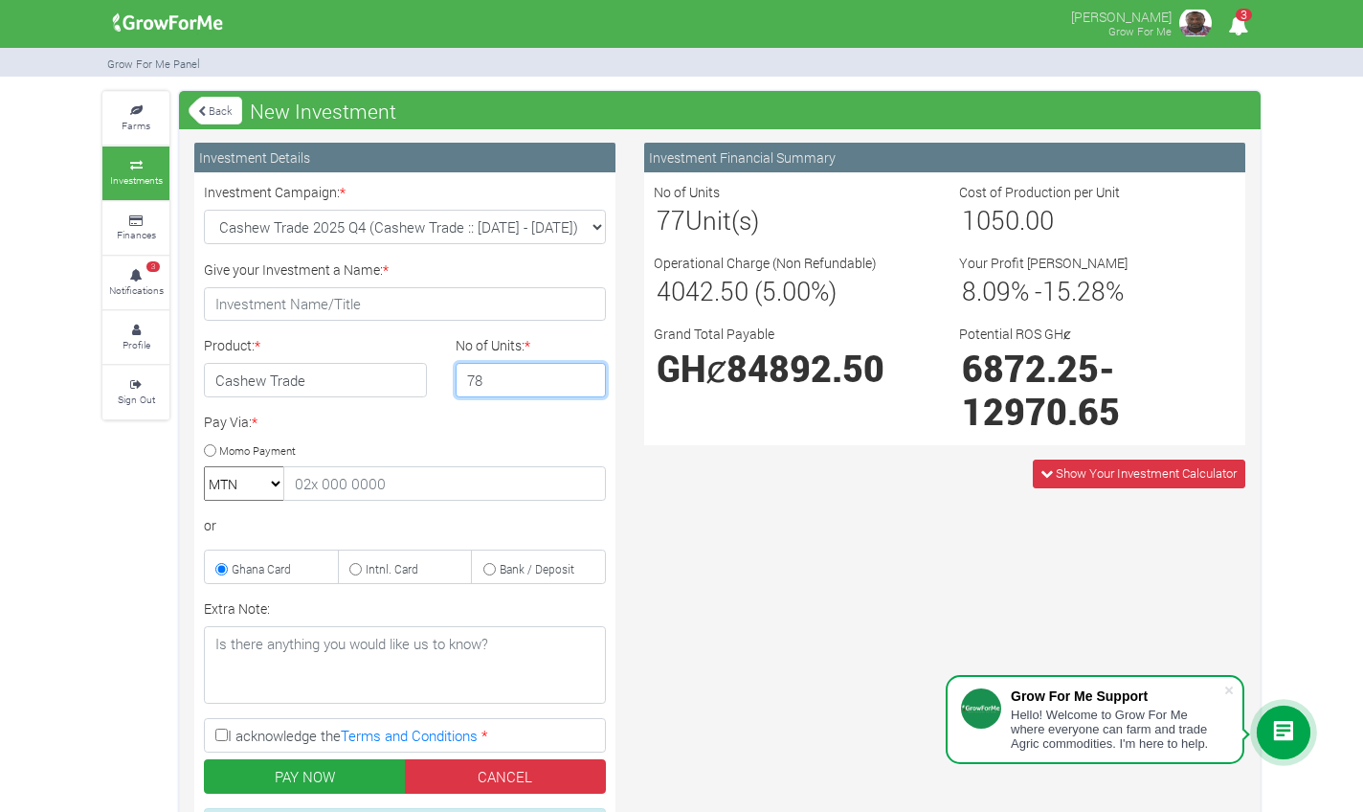
click at [587, 377] on input "78" at bounding box center [531, 380] width 151 height 34
click at [587, 377] on input "79" at bounding box center [531, 380] width 151 height 34
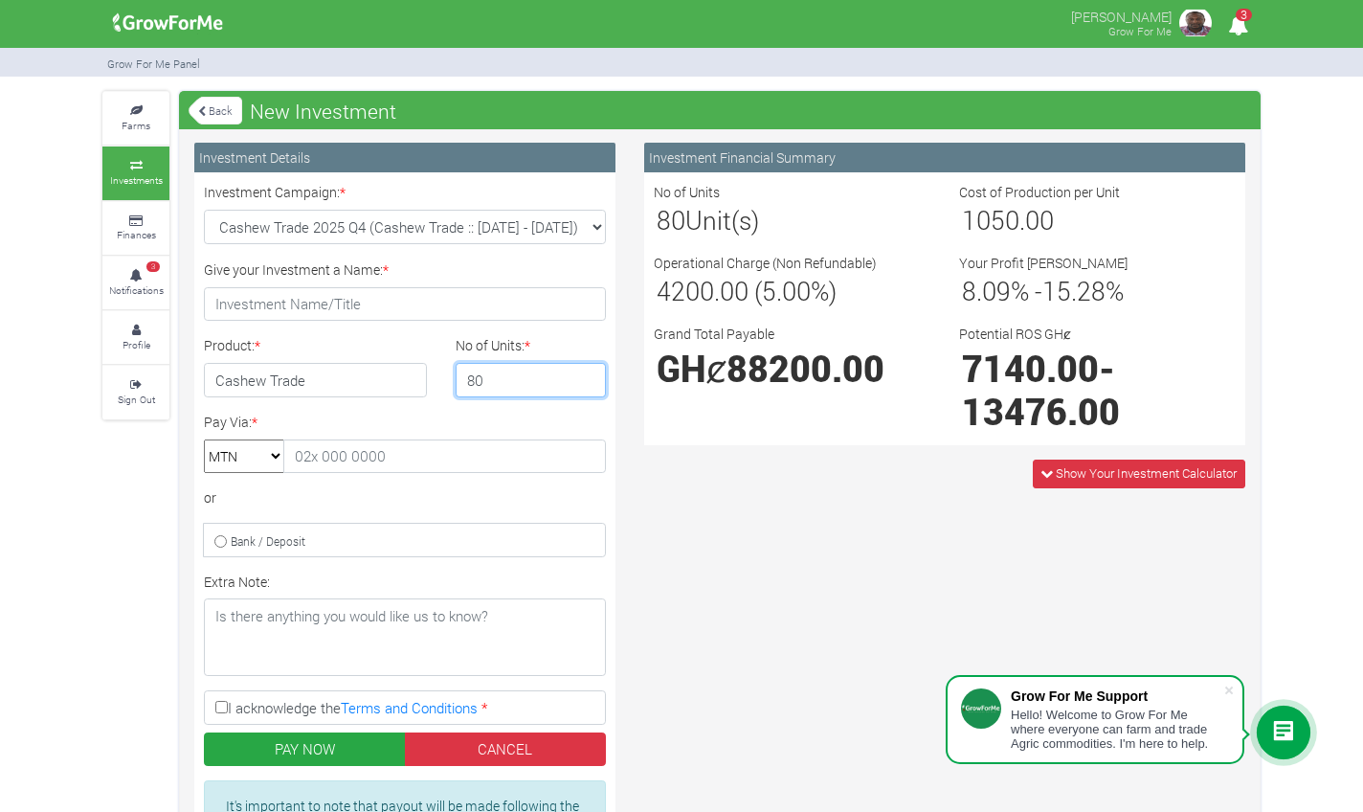
click at [587, 377] on input "80" at bounding box center [531, 380] width 151 height 34
click at [587, 377] on input "81" at bounding box center [531, 380] width 151 height 34
click at [587, 377] on input "82" at bounding box center [531, 380] width 151 height 34
click at [587, 377] on input "83" at bounding box center [531, 380] width 151 height 34
click at [587, 377] on input "84" at bounding box center [531, 380] width 151 height 34
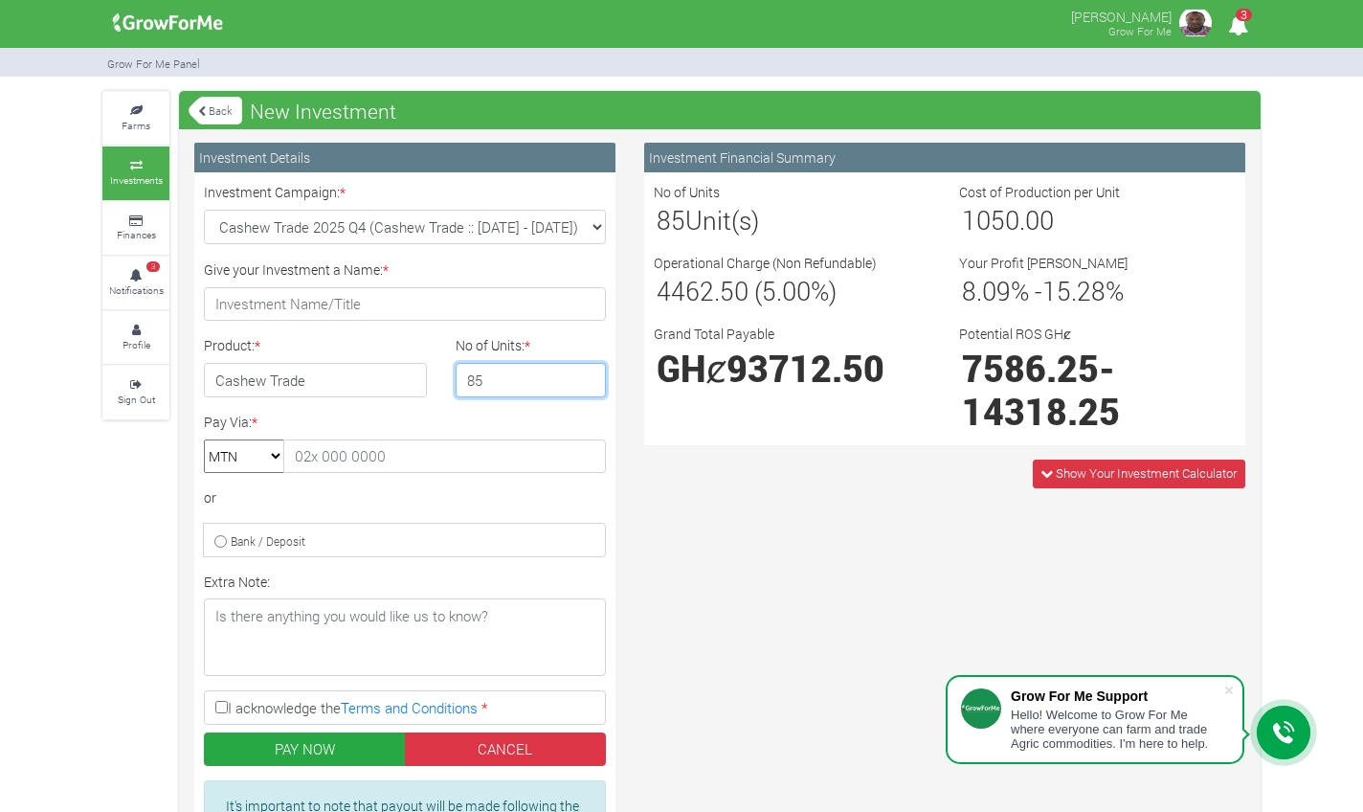
click at [587, 377] on input "85" at bounding box center [531, 380] width 151 height 34
click at [587, 377] on input "86" at bounding box center [531, 380] width 151 height 34
click at [587, 377] on input "87" at bounding box center [531, 380] width 151 height 34
click at [587, 377] on input "88" at bounding box center [531, 380] width 151 height 34
click at [587, 377] on input "89" at bounding box center [531, 380] width 151 height 34
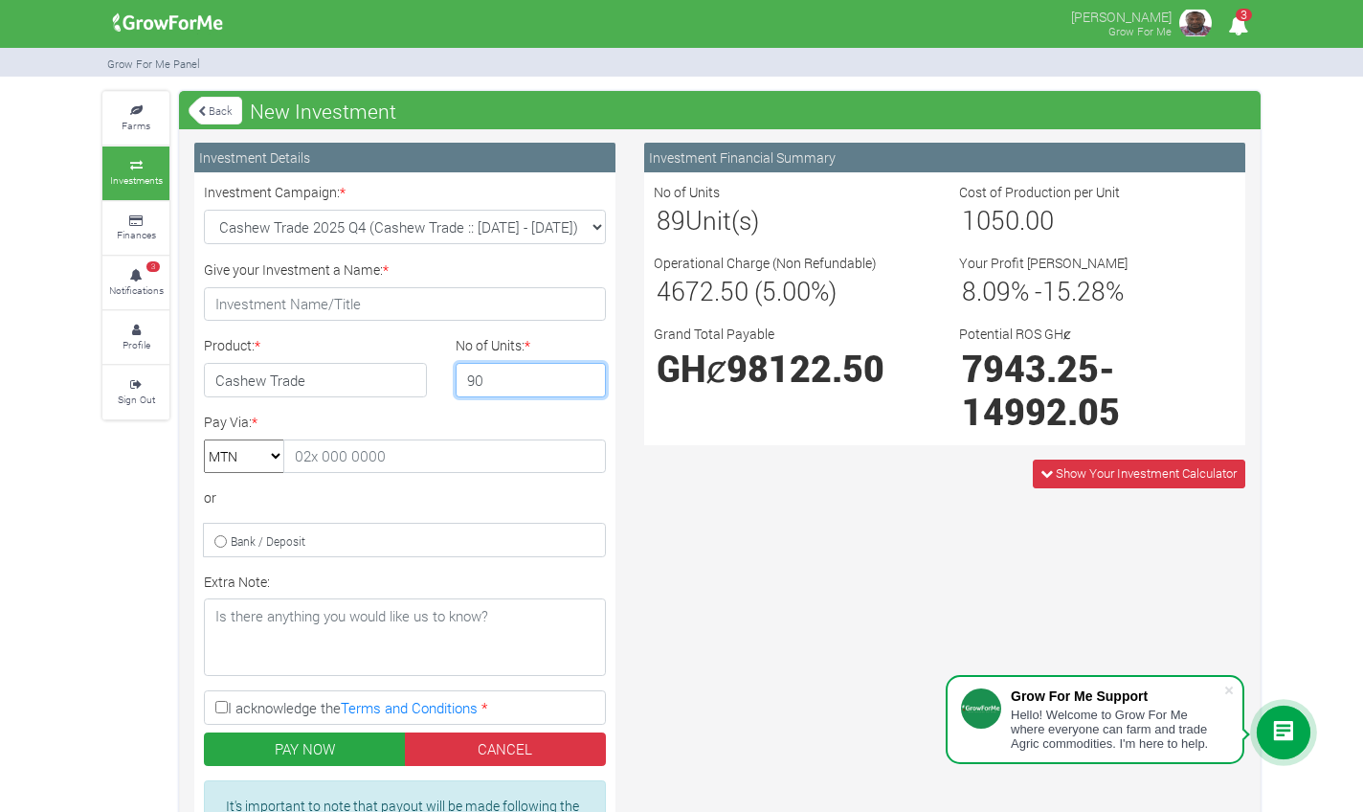
click at [587, 377] on input "90" at bounding box center [531, 380] width 151 height 34
type input "91"
click at [587, 377] on input "91" at bounding box center [531, 380] width 151 height 34
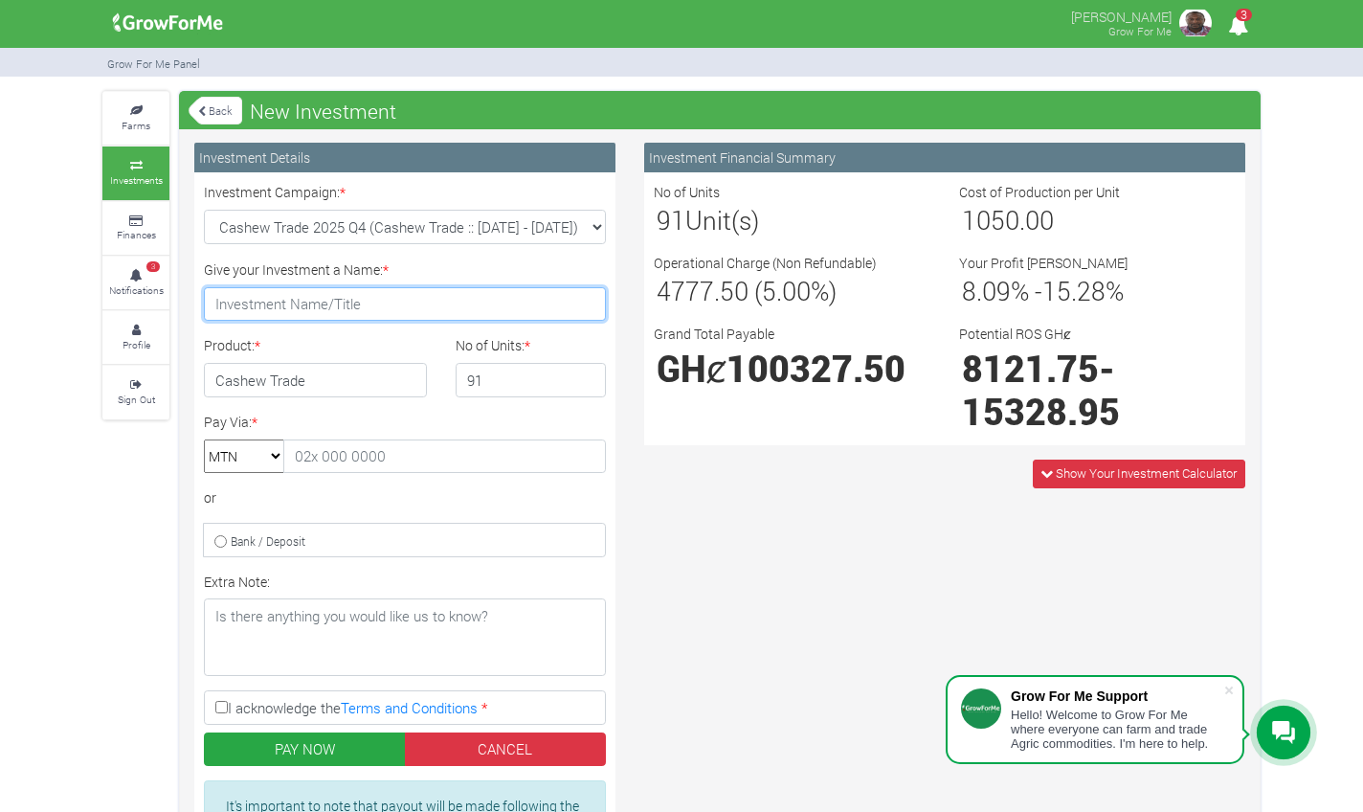
click at [368, 301] on input "Give your Investment a Name: *" at bounding box center [405, 304] width 402 height 34
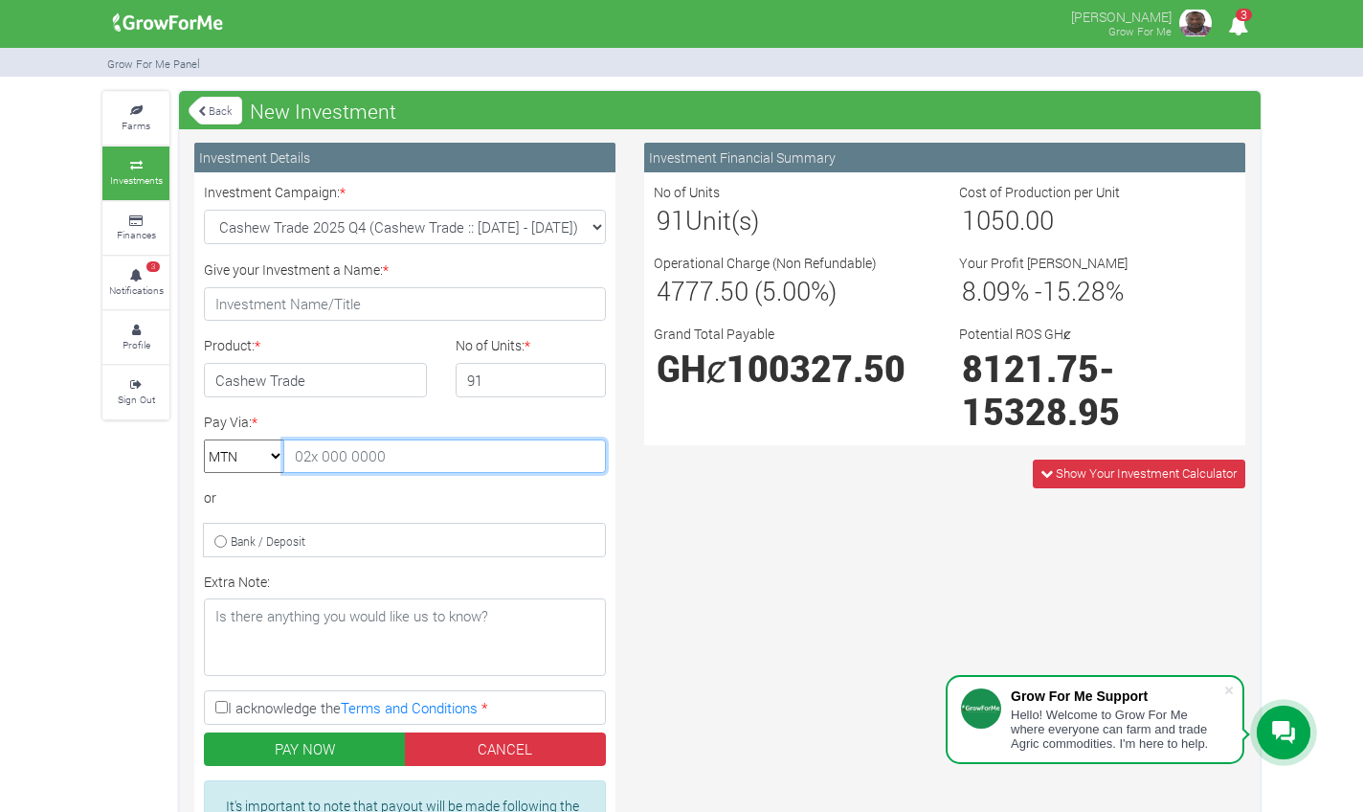
click at [345, 454] on input "text" at bounding box center [444, 456] width 323 height 34
drag, startPoint x: 364, startPoint y: 460, endPoint x: 327, endPoint y: 457, distance: 36.5
click at [353, 460] on input "text" at bounding box center [444, 456] width 323 height 34
select select "momo_mtn"
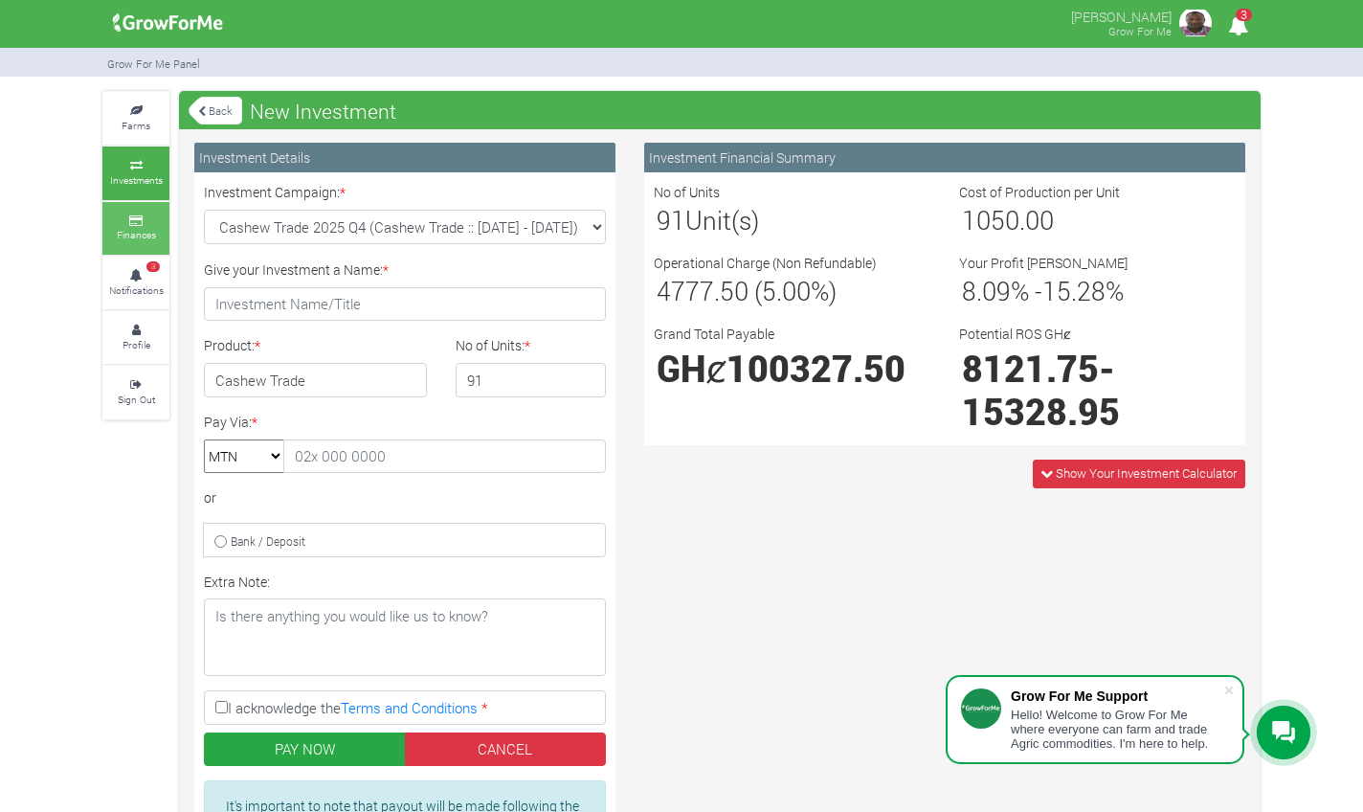
click at [131, 234] on small "Finances" at bounding box center [136, 234] width 39 height 13
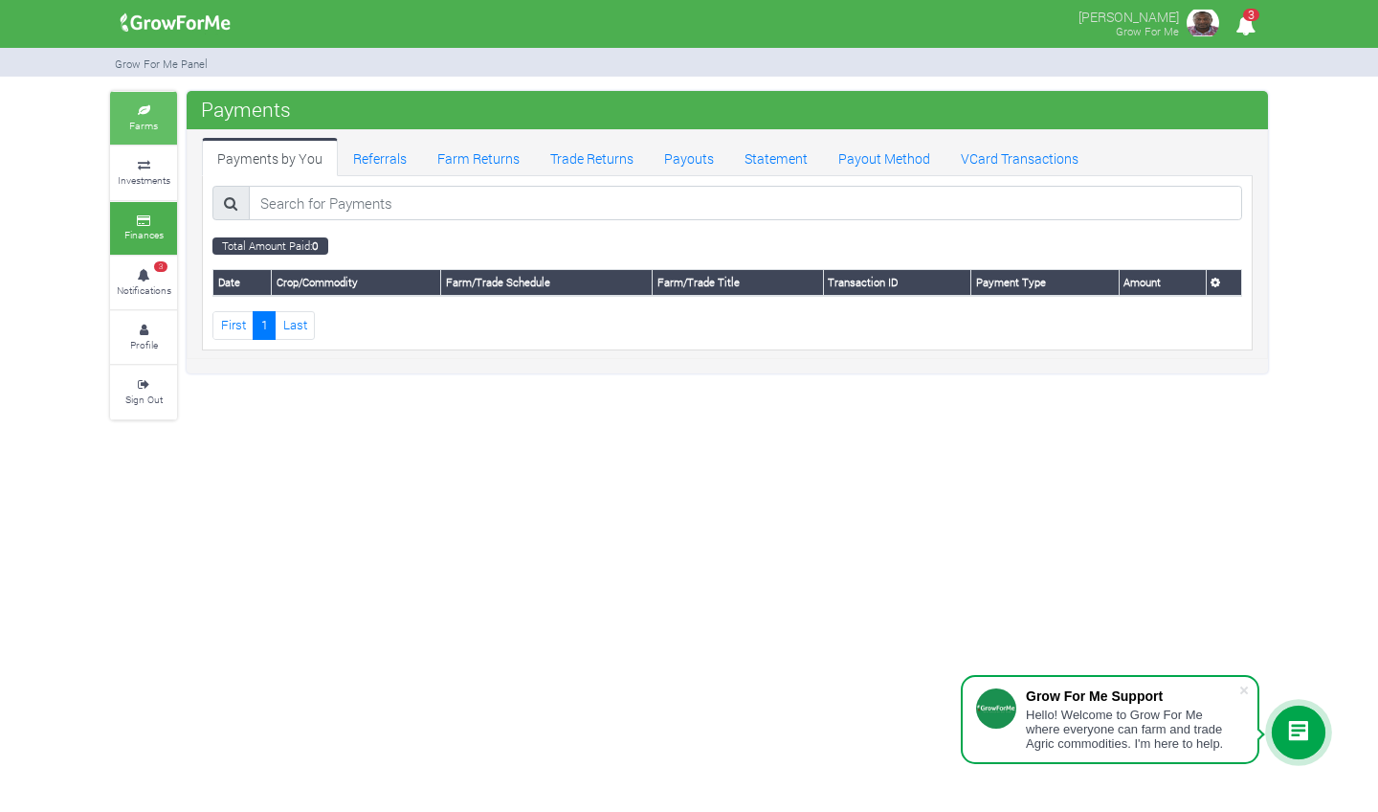
click at [144, 102] on link "Farms" at bounding box center [143, 118] width 67 height 53
